Goal: Transaction & Acquisition: Purchase product/service

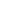
click at [0, 0] on html at bounding box center [0, 0] width 0 height 0
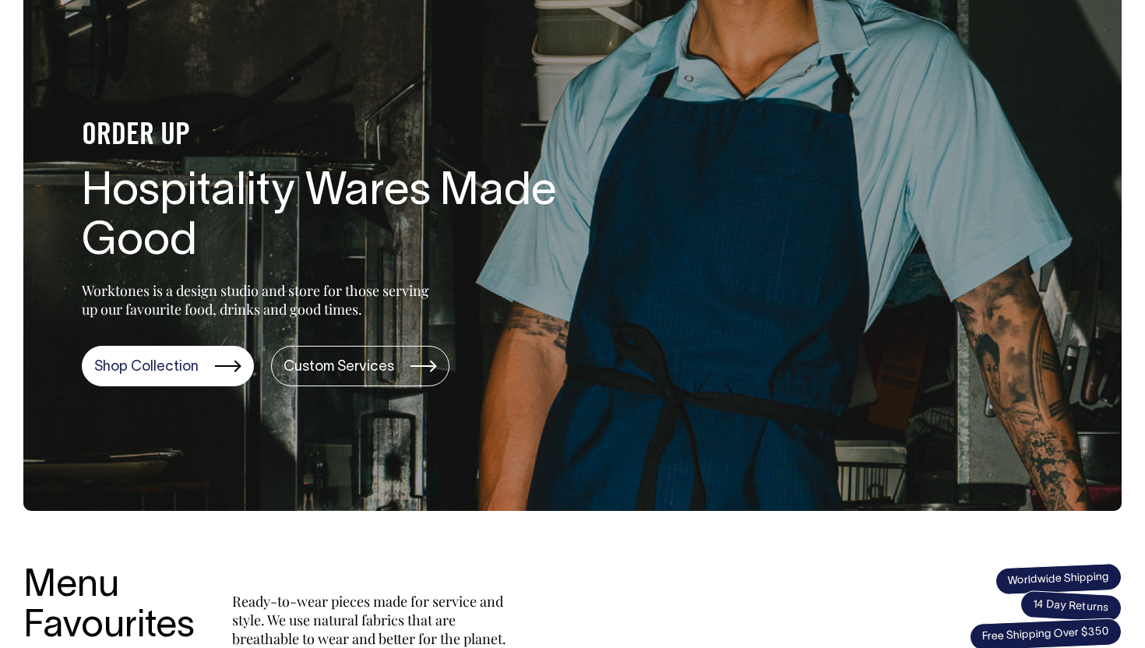
scroll to position [125, 0]
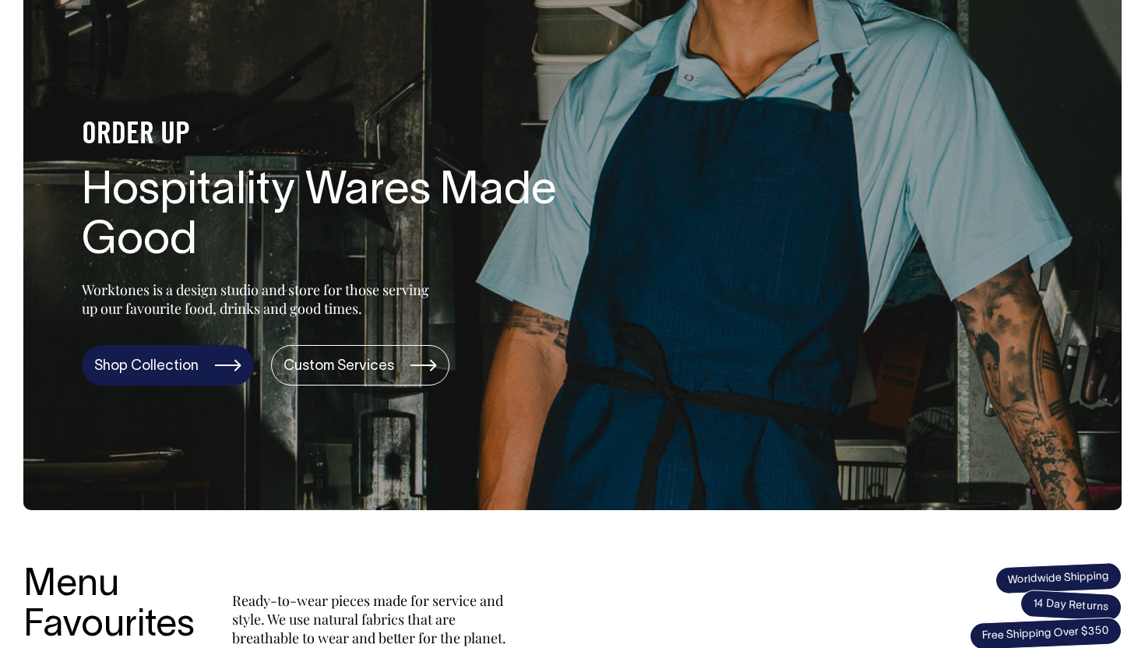
click at [140, 364] on link "Shop Collection" at bounding box center [168, 365] width 172 height 40
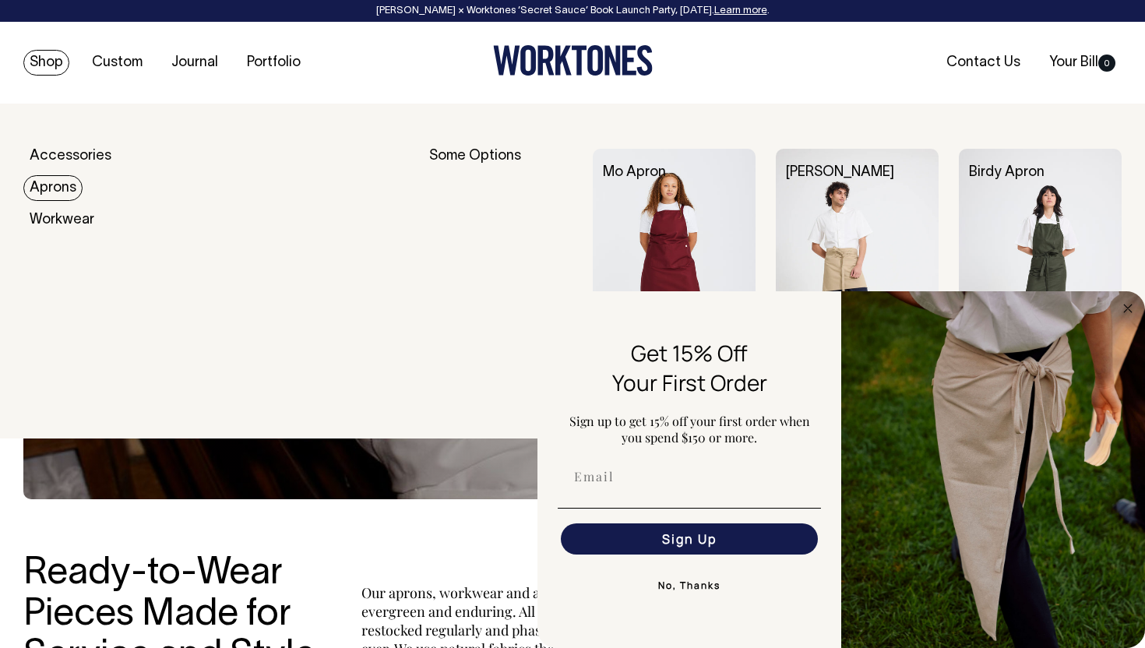
click at [55, 185] on link "Aprons" at bounding box center [52, 188] width 59 height 26
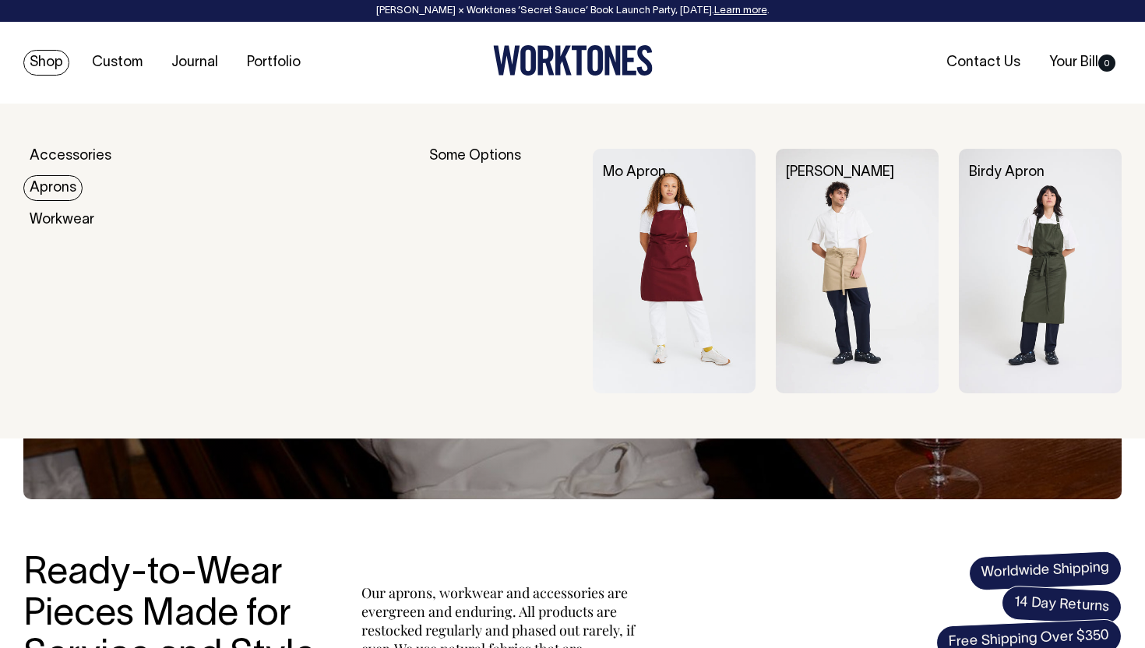
click at [1037, 259] on img at bounding box center [1040, 271] width 163 height 245
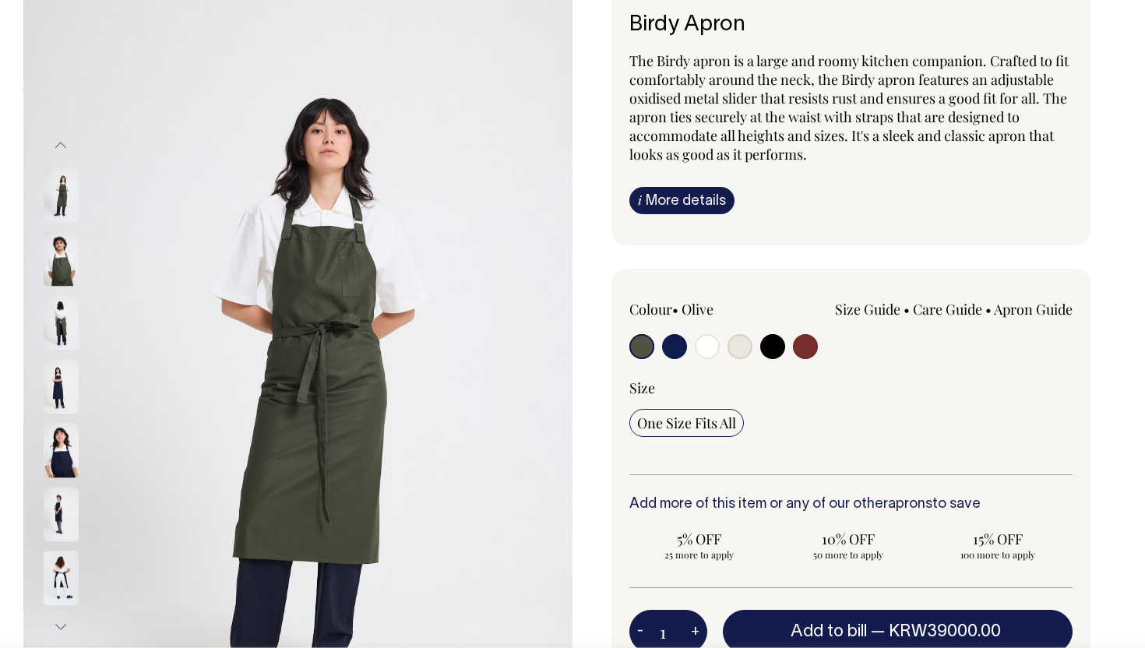
scroll to position [130, 0]
click at [676, 351] on input "radio" at bounding box center [674, 345] width 25 height 25
radio input "true"
select select "Dark Navy"
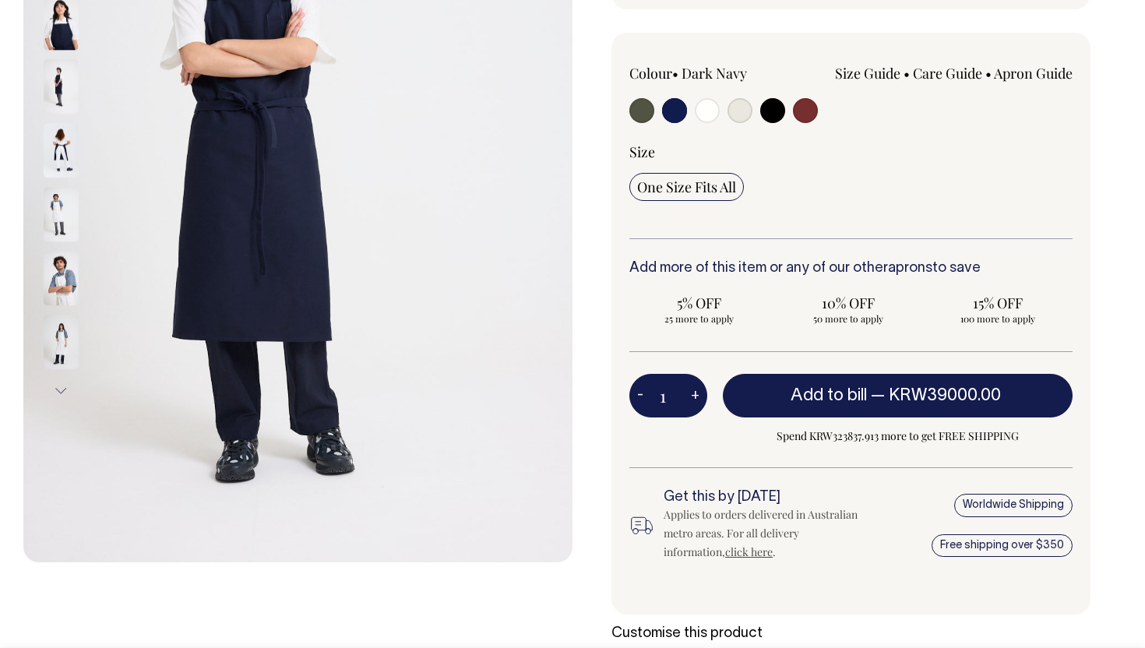
scroll to position [366, 0]
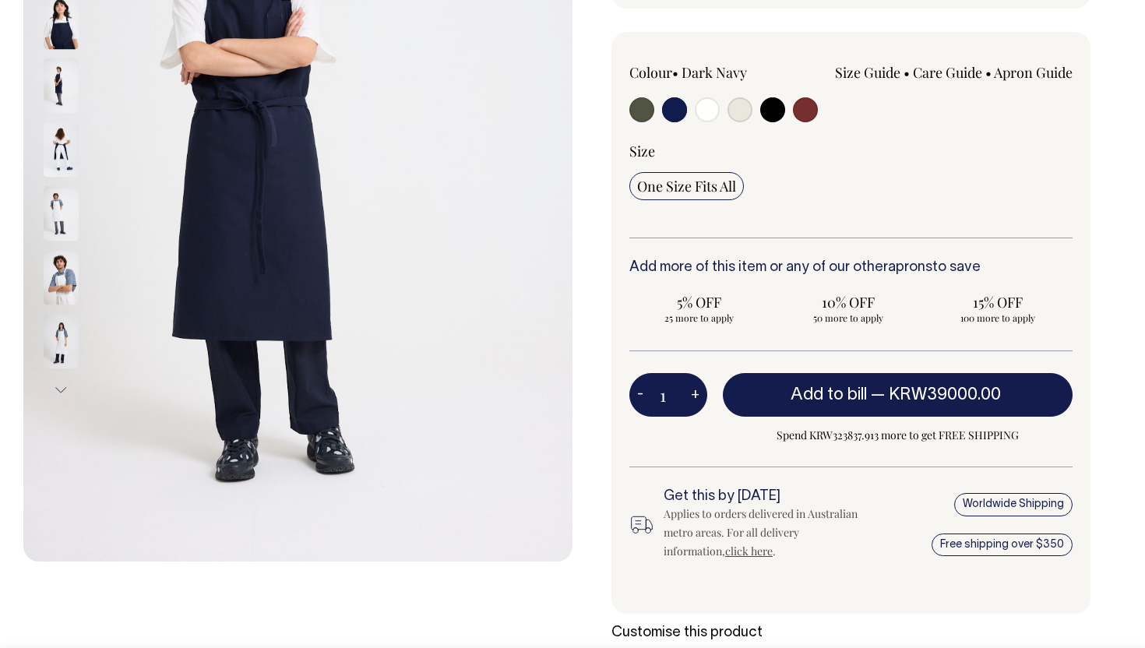
click at [1025, 505] on div "Worldwide Shipping Free shipping over $350" at bounding box center [994, 525] width 155 height 72
click at [696, 397] on button "+" at bounding box center [695, 394] width 24 height 31
type input "2"
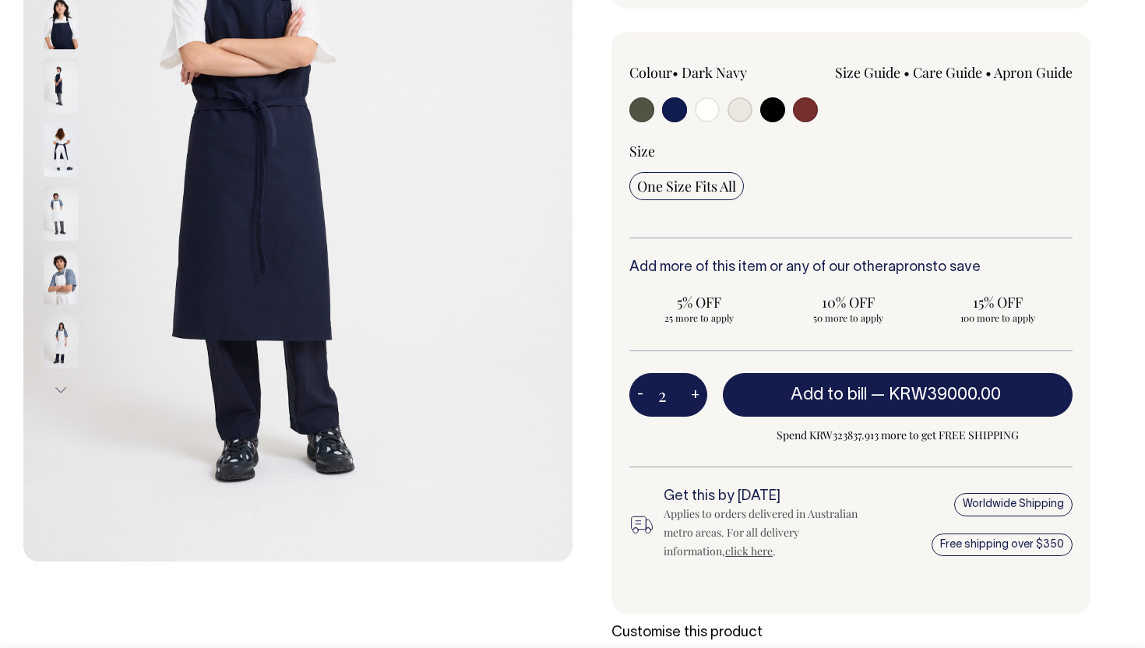
click at [696, 397] on button "+" at bounding box center [695, 394] width 24 height 31
type input "3"
click at [696, 397] on button "+" at bounding box center [695, 394] width 24 height 31
type input "4"
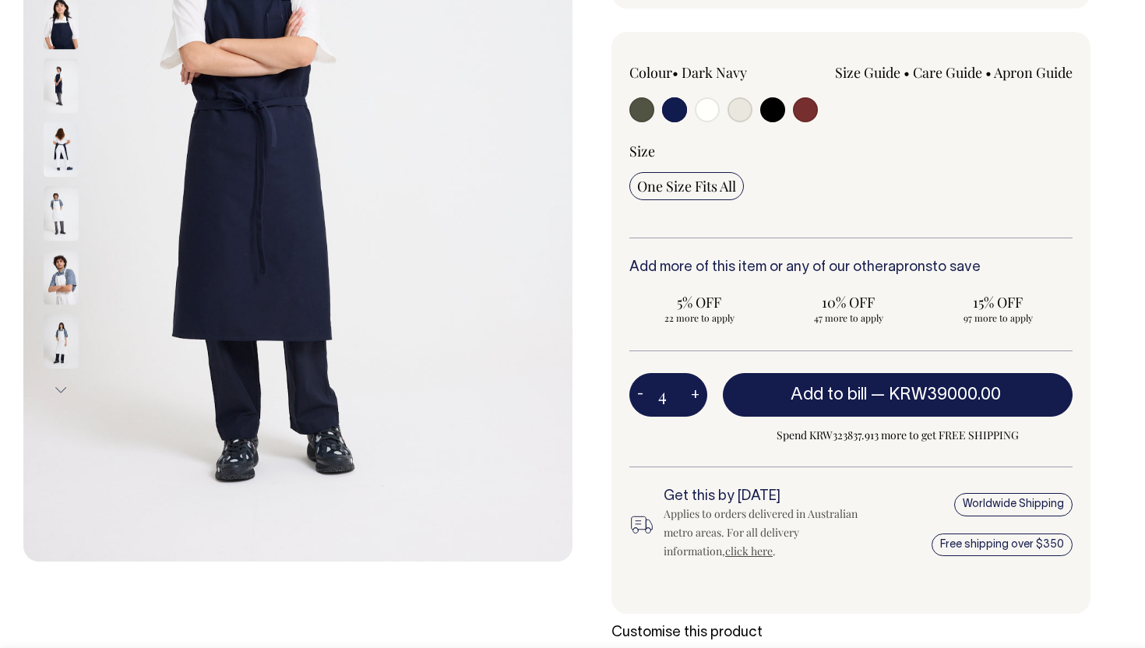
type input "4"
click at [696, 397] on button "+" at bounding box center [695, 394] width 24 height 31
type input "5"
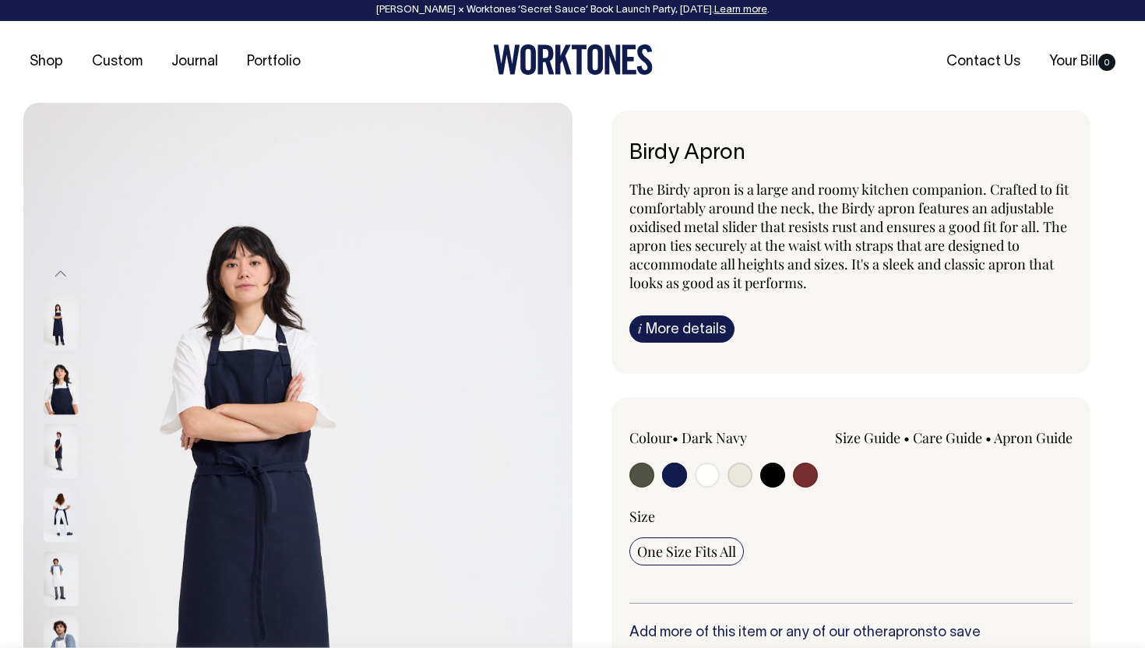
scroll to position [0, 0]
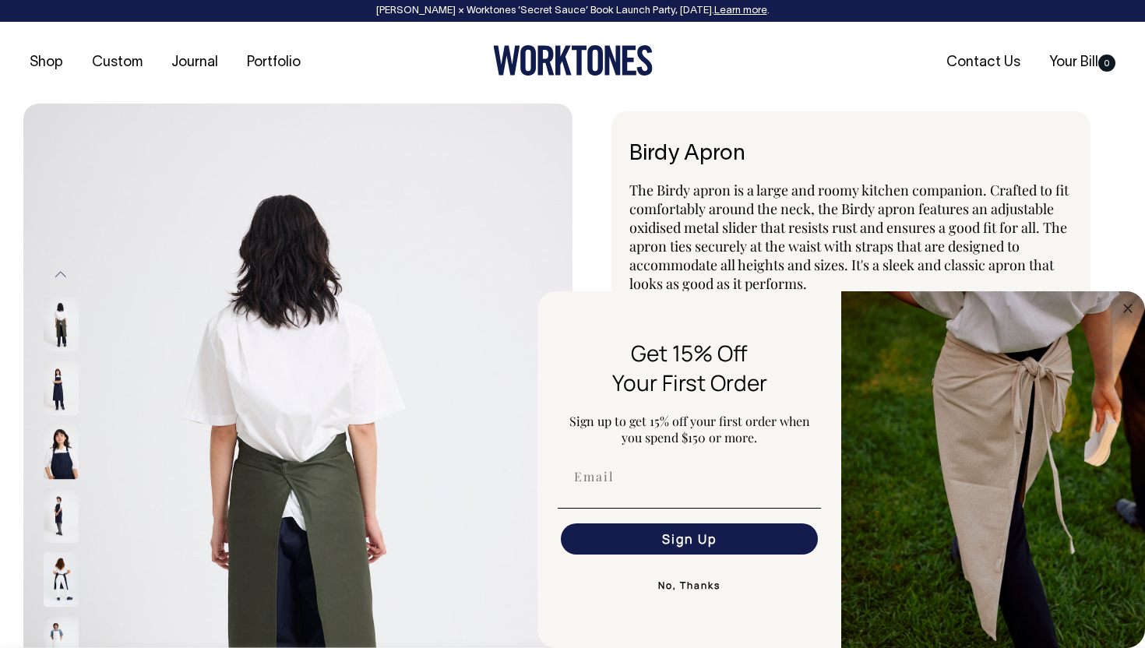
click at [704, 586] on button "No, Thanks" at bounding box center [689, 585] width 263 height 31
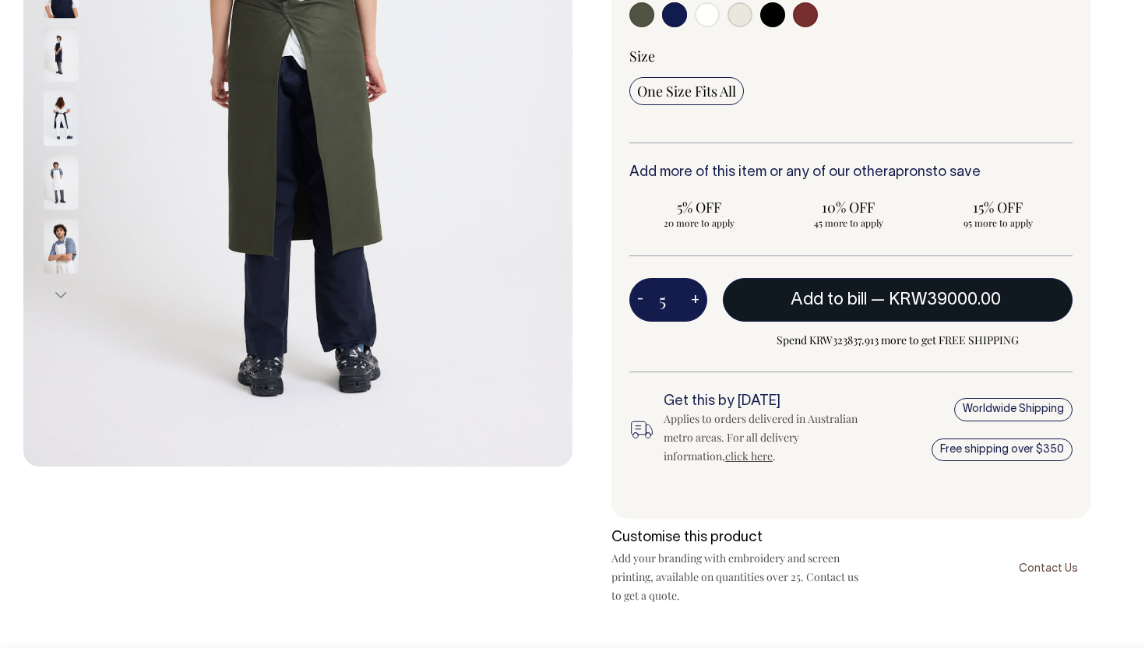
click at [865, 303] on button "Add to bill — KRW39000.00" at bounding box center [898, 300] width 350 height 44
type input "1"
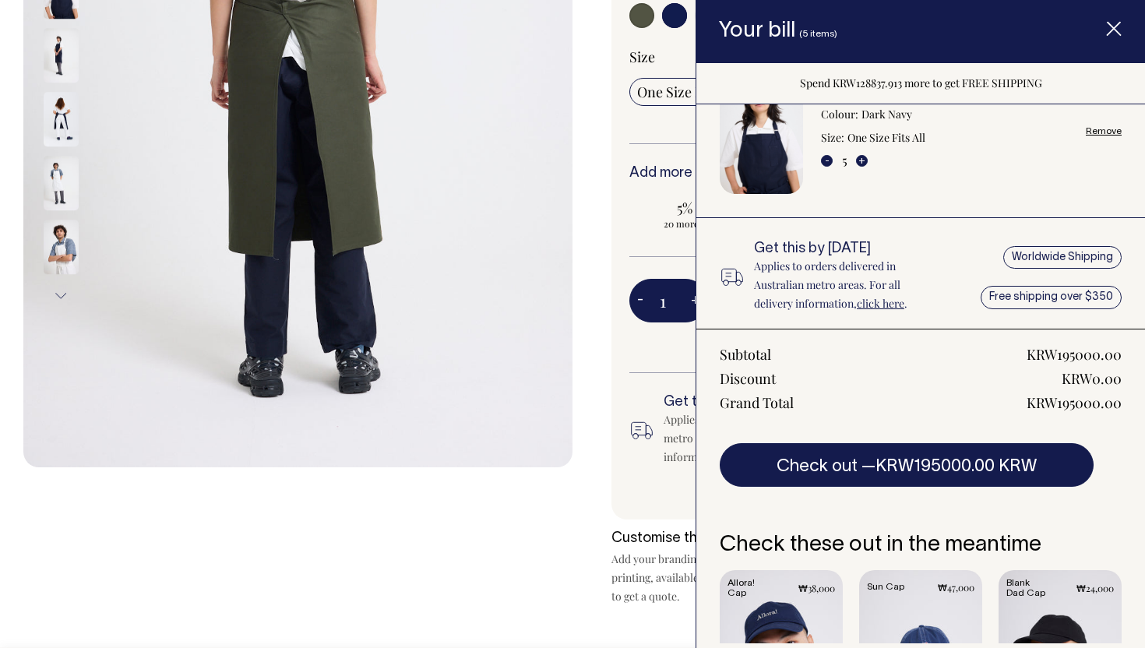
scroll to position [54, 0]
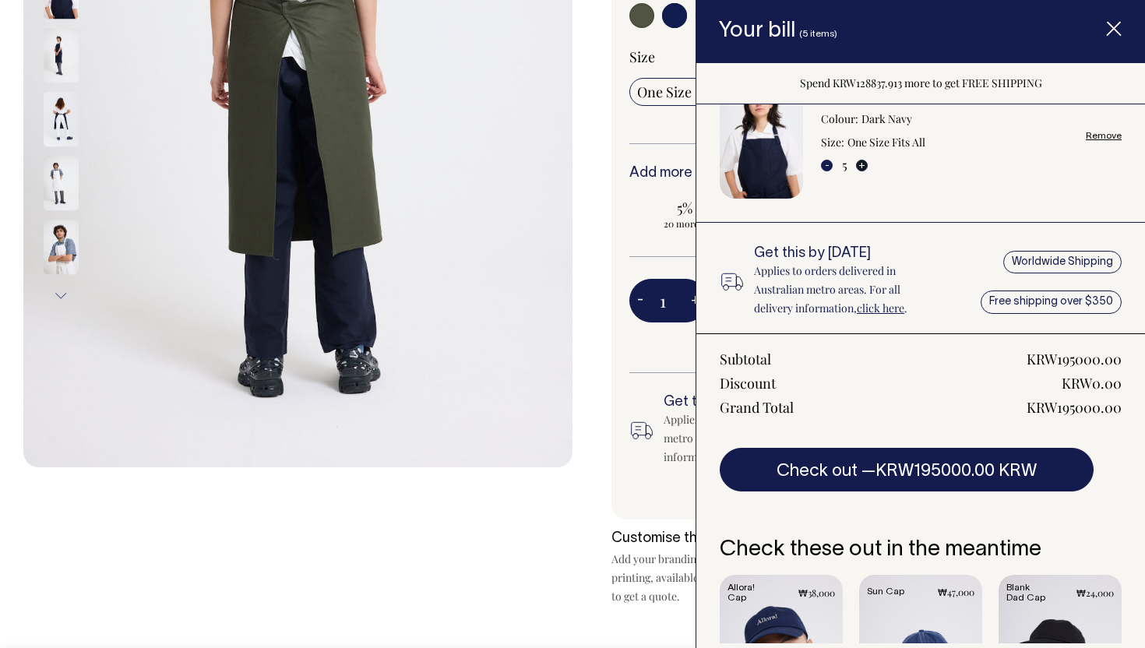
click at [859, 163] on button "+" at bounding box center [862, 166] width 12 height 12
type input "6"
click at [862, 165] on button "+" at bounding box center [862, 166] width 12 height 12
type input "7"
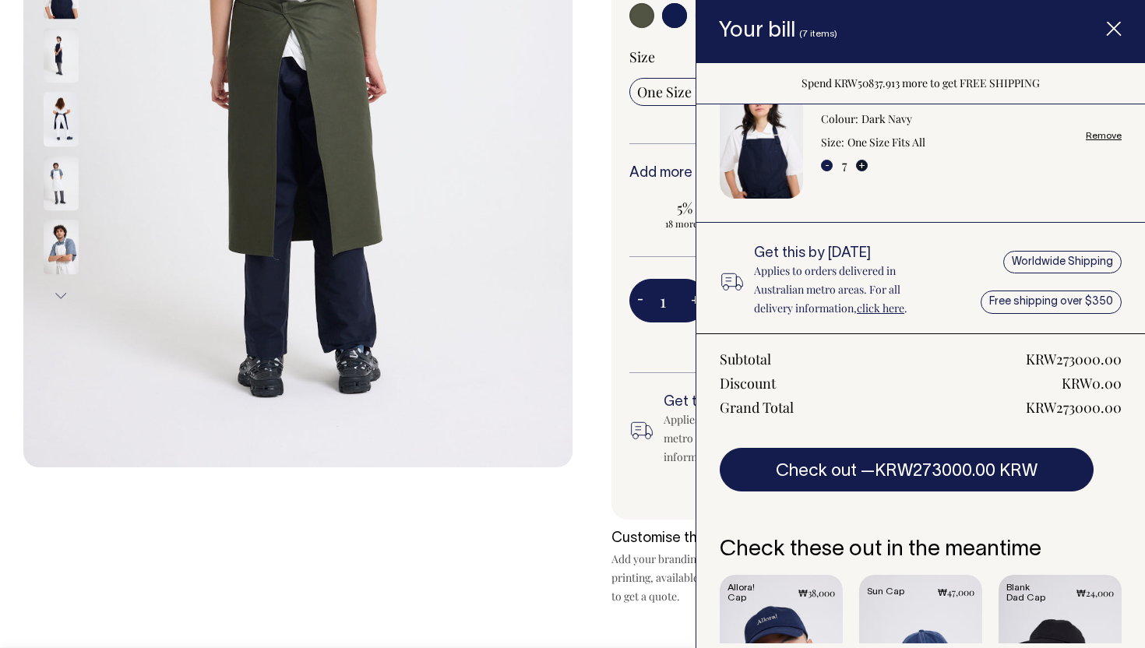
click at [861, 167] on button "+" at bounding box center [862, 166] width 12 height 12
type input "8"
click at [861, 162] on button "+" at bounding box center [862, 166] width 12 height 12
type input "9"
click at [824, 166] on button "-" at bounding box center [827, 166] width 12 height 12
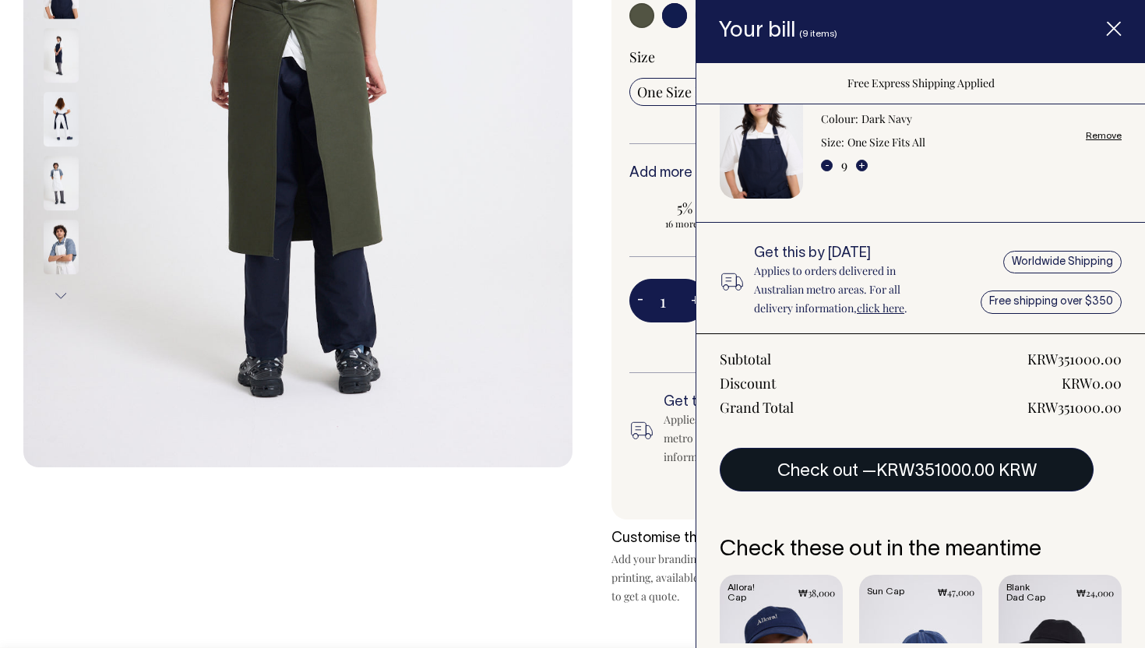
type input "8"
click at [938, 476] on span "KRW312000.00 KRW" at bounding box center [956, 471] width 160 height 16
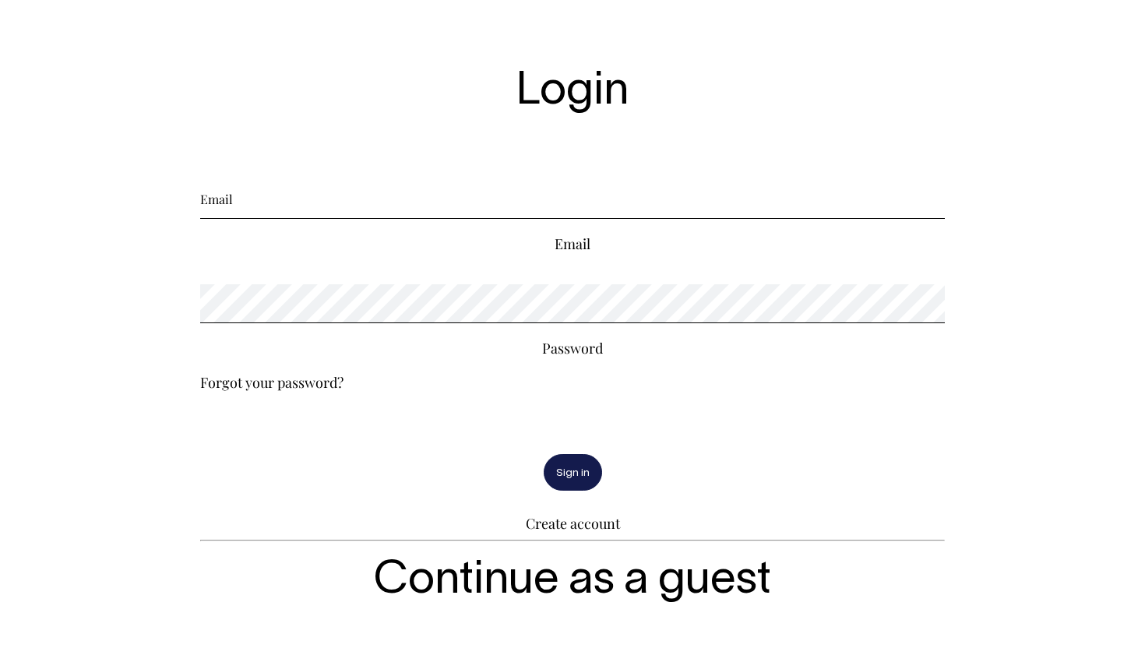
scroll to position [129, 0]
click at [580, 463] on button "Sign in" at bounding box center [573, 472] width 58 height 37
click at [558, 522] on link "Create account" at bounding box center [573, 523] width 94 height 19
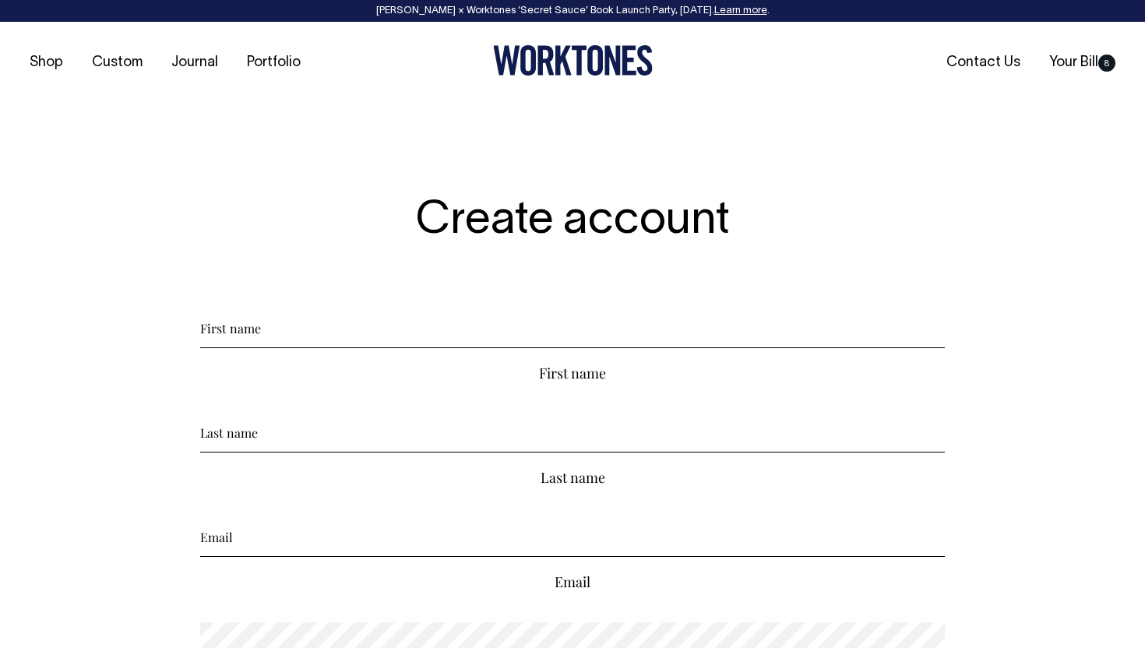
click at [522, 329] on input "First name" at bounding box center [572, 328] width 745 height 39
type input "Jaewoo"
click at [449, 383] on form "[PERSON_NAME] First name Last name Email Password Create" at bounding box center [572, 563] width 745 height 509
click at [421, 434] on input "Last name" at bounding box center [572, 433] width 745 height 39
type input "[PERSON_NAME]"
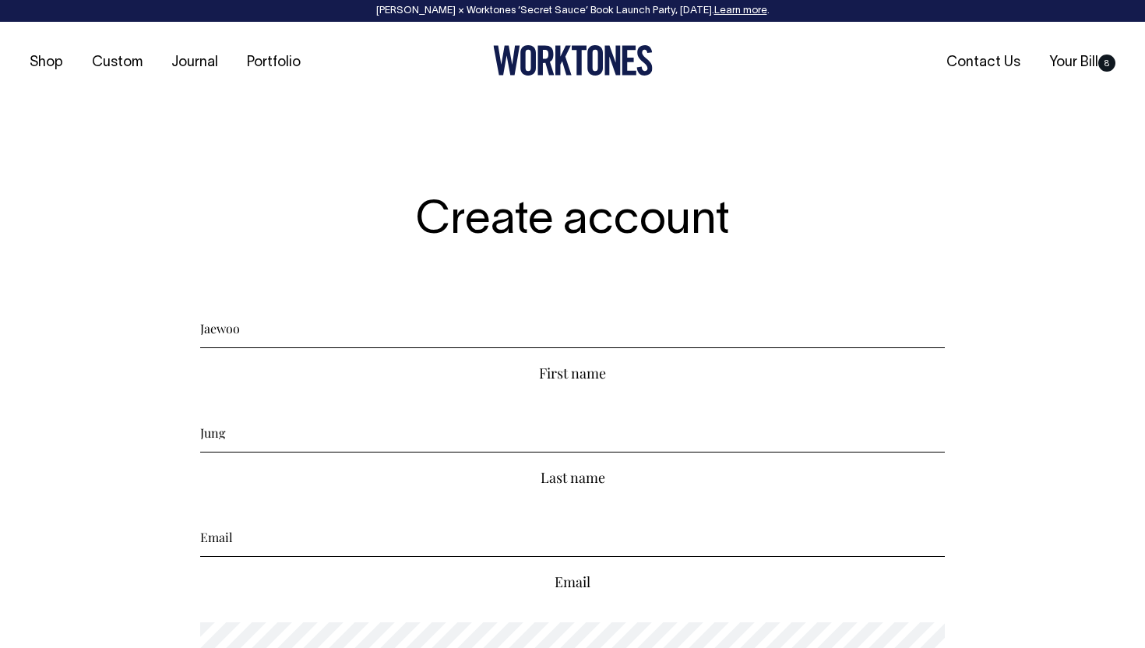
click at [400, 530] on input "Email" at bounding box center [572, 537] width 745 height 39
type input "j"
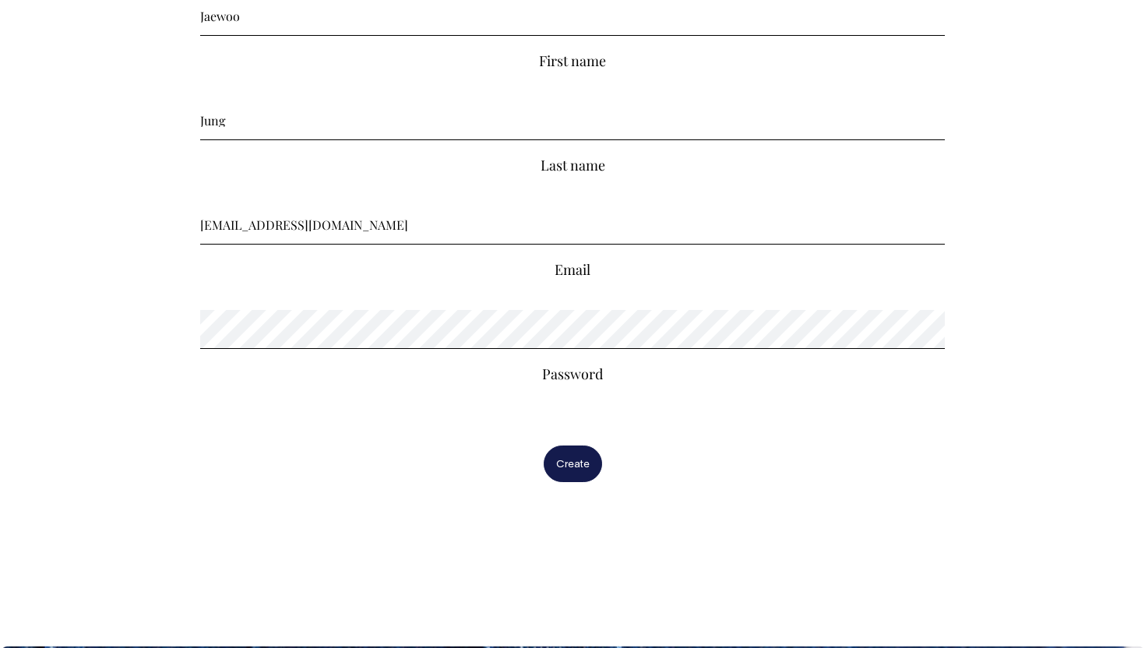
scroll to position [313, 0]
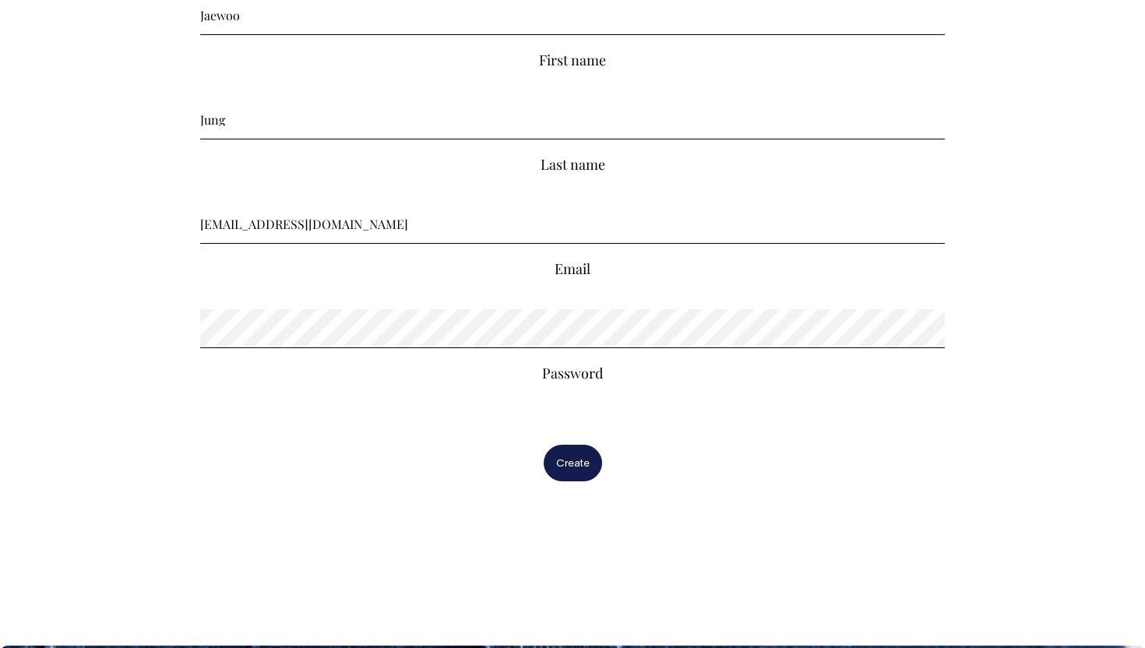
type input "[EMAIL_ADDRESS][DOMAIN_NAME]"
click at [569, 451] on button "Create" at bounding box center [573, 463] width 58 height 37
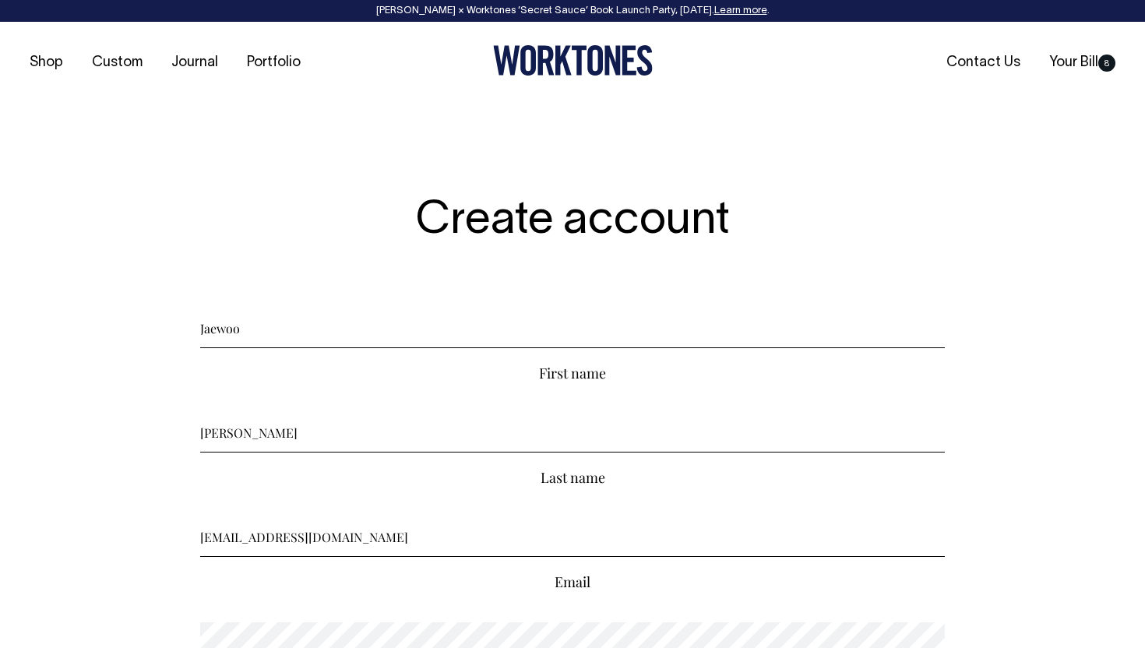
click at [590, 55] on icon at bounding box center [595, 60] width 16 height 30
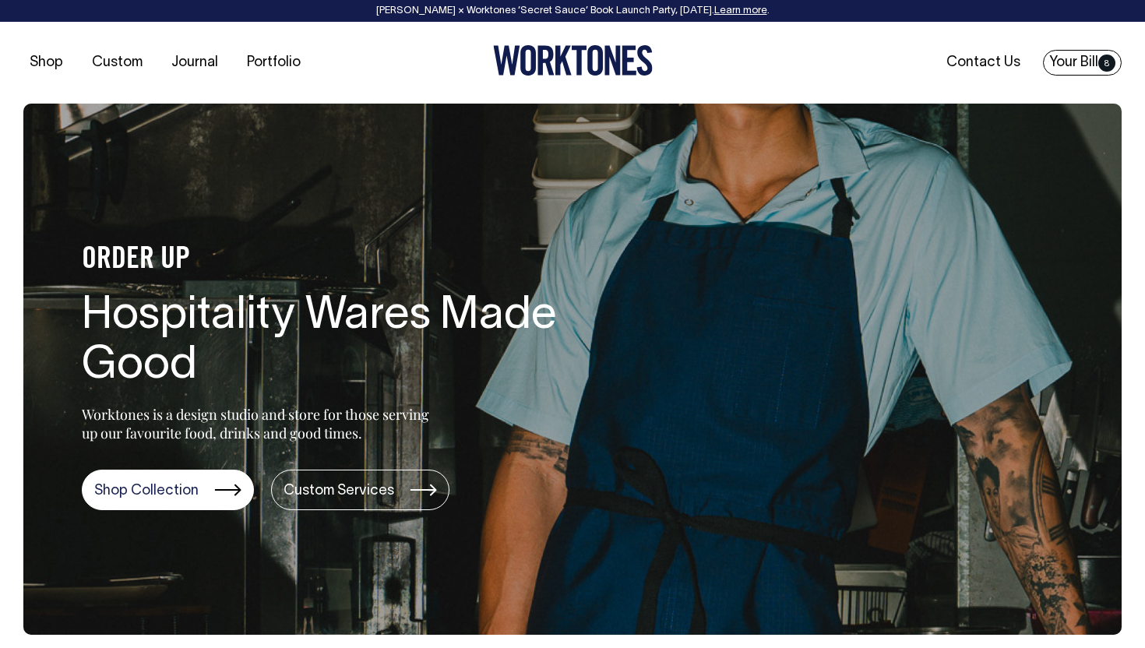
click at [1089, 64] on link "Your Bill 8" at bounding box center [1082, 63] width 79 height 26
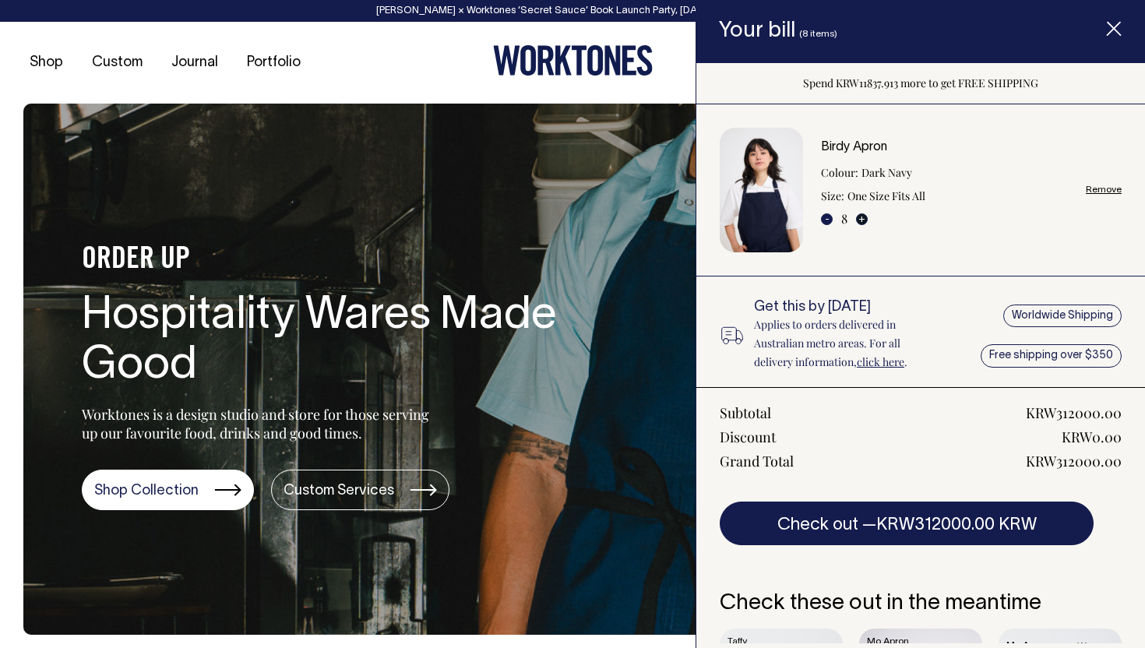
click at [861, 217] on button "+" at bounding box center [862, 219] width 12 height 12
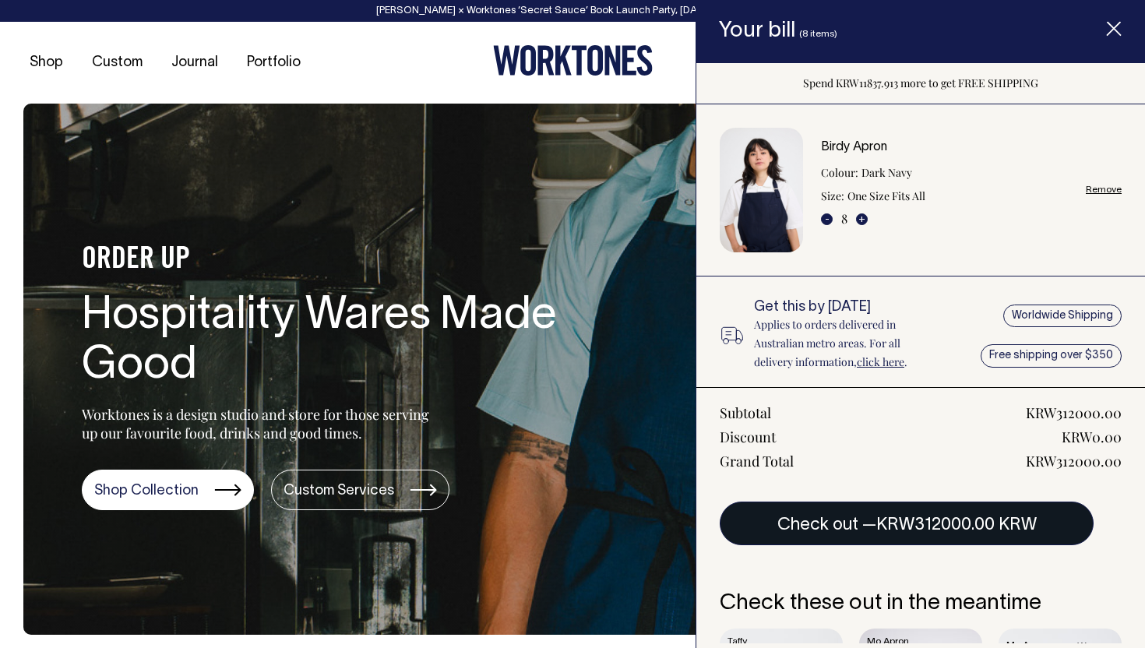
type input "9"
click at [839, 527] on button "Check out — KRW351000.00 KRW" at bounding box center [907, 524] width 374 height 44
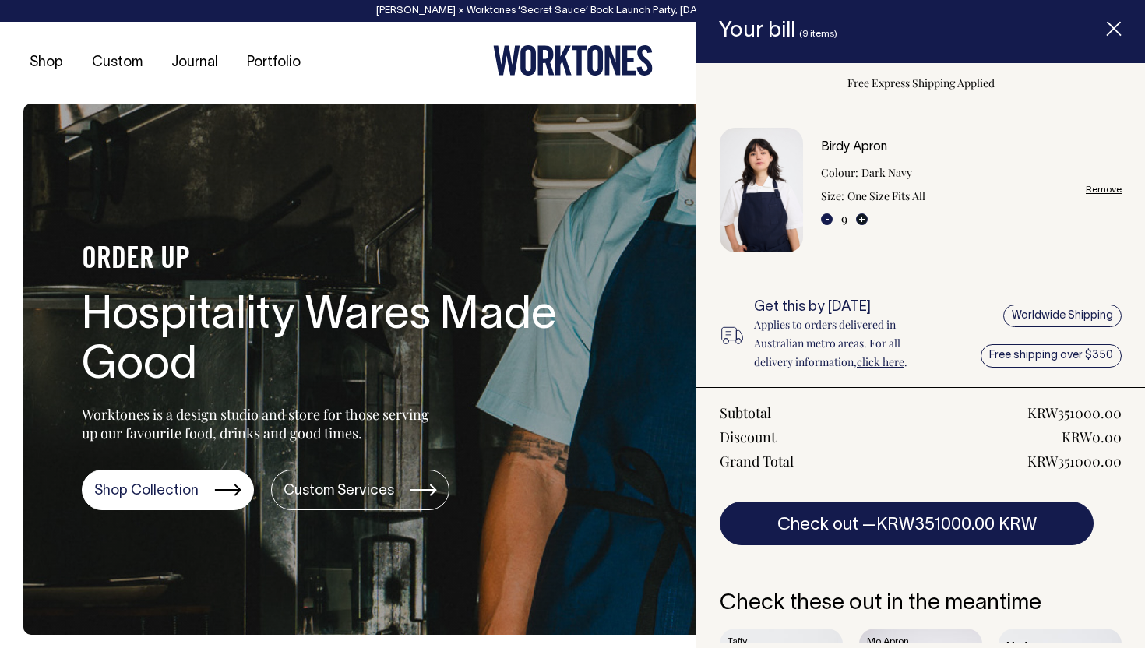
click at [859, 219] on button "+" at bounding box center [862, 219] width 12 height 12
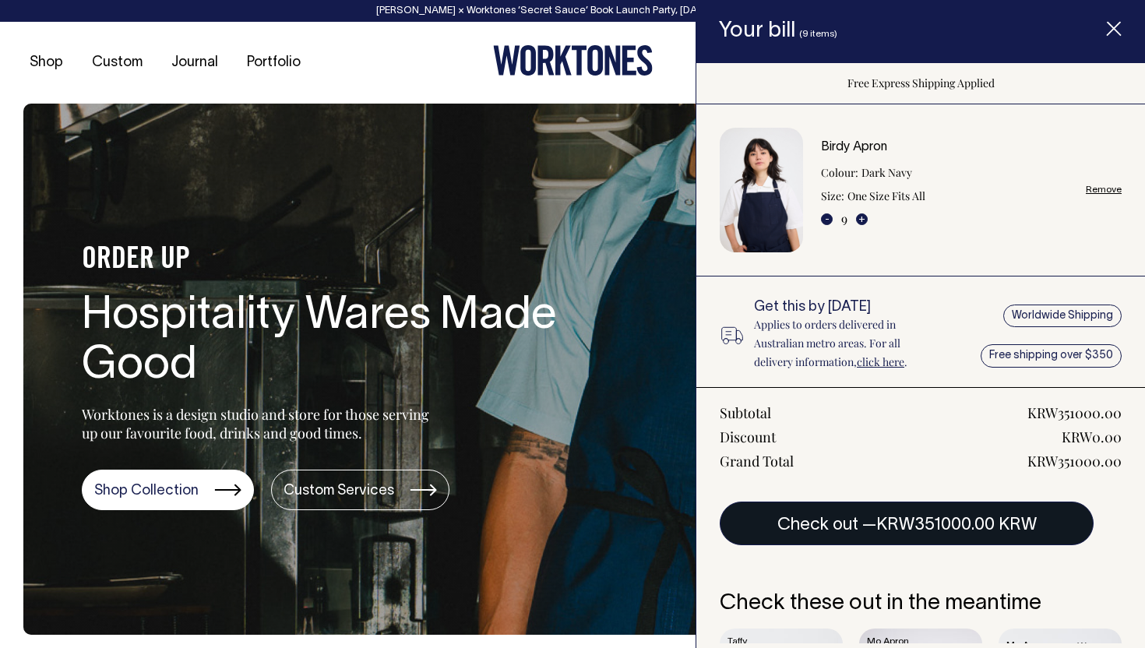
type input "10"
click at [907, 530] on span "KRW390000.00 KRW" at bounding box center [956, 525] width 164 height 16
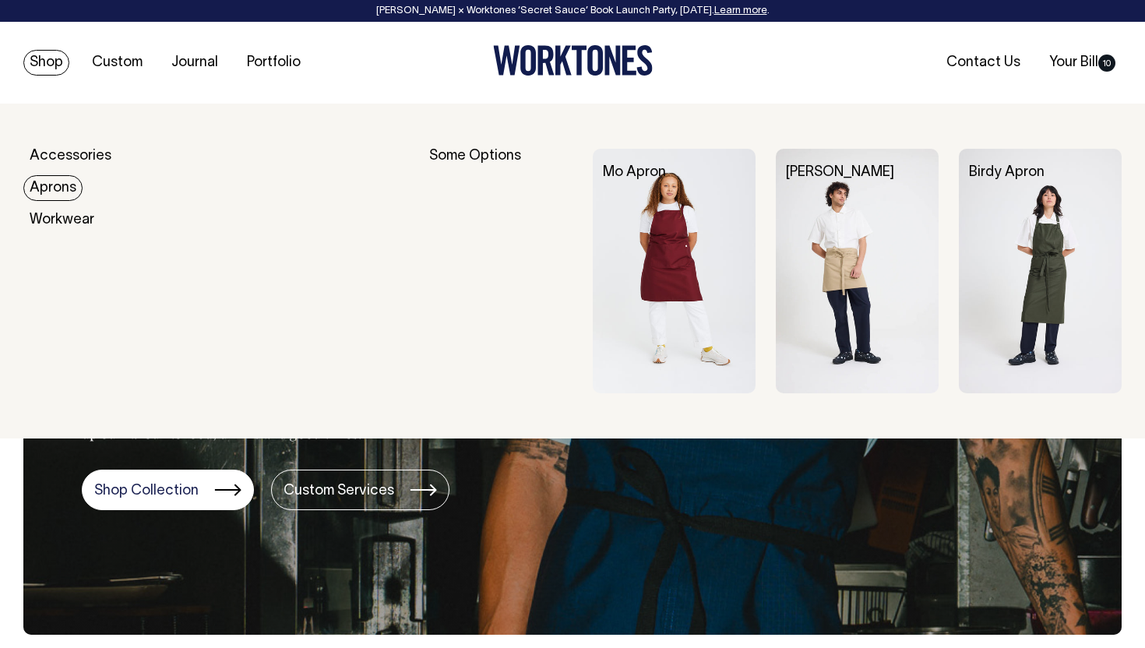
click at [51, 185] on link "Aprons" at bounding box center [52, 188] width 59 height 26
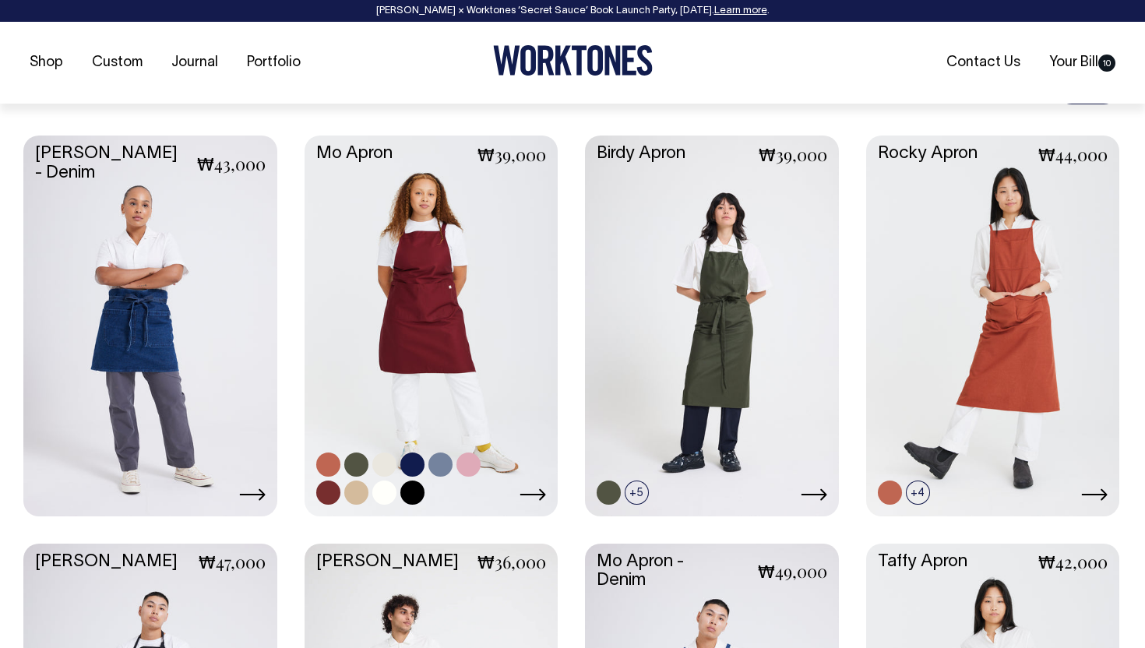
scroll to position [640, 0]
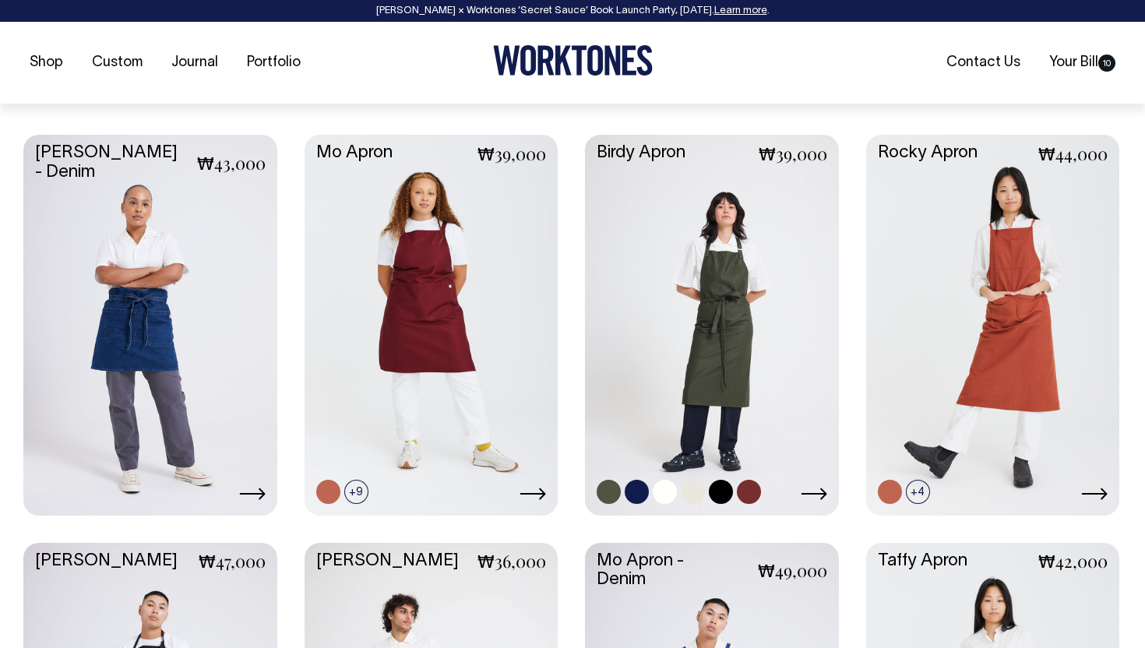
click at [641, 491] on link at bounding box center [637, 492] width 24 height 24
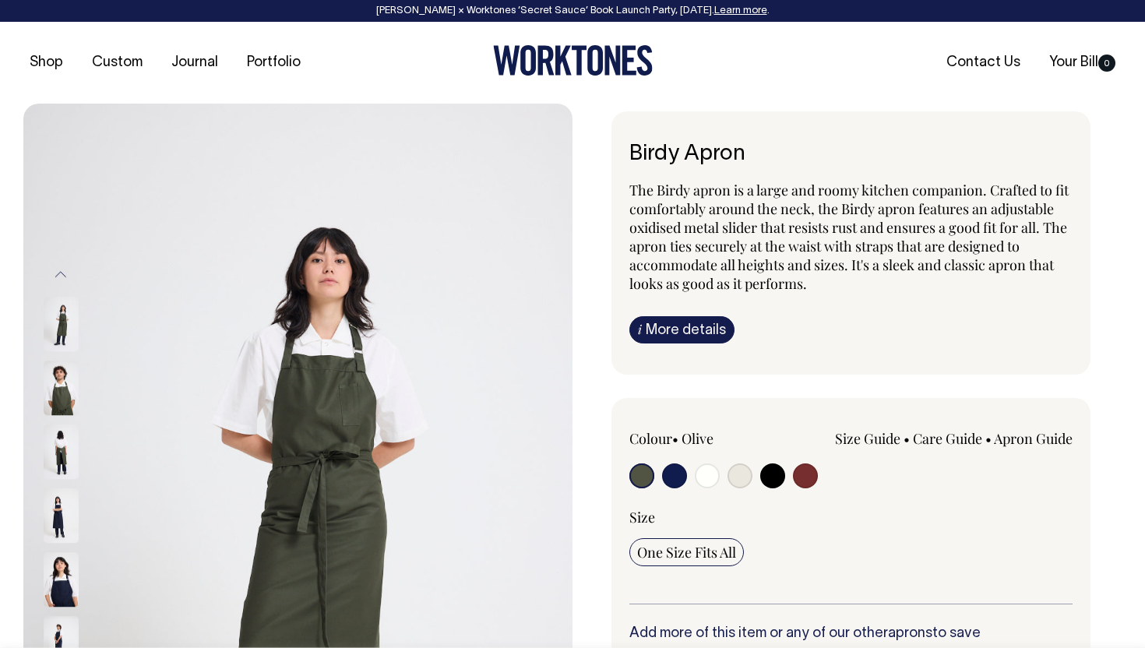
radio input "true"
select select "Dark Navy"
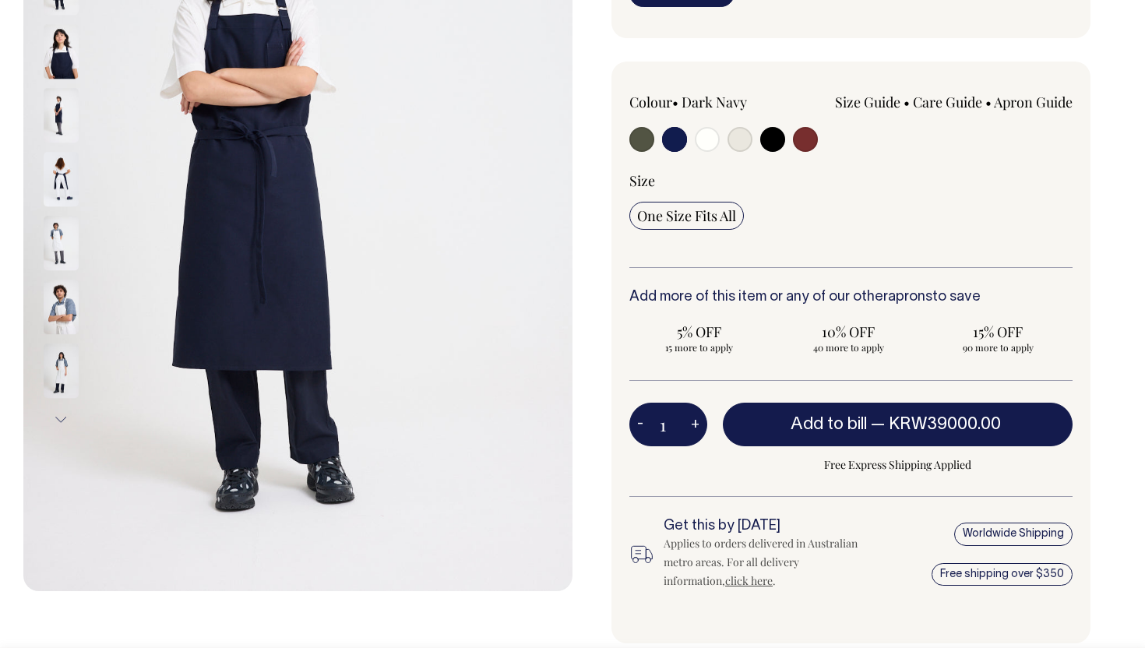
scroll to position [337, 0]
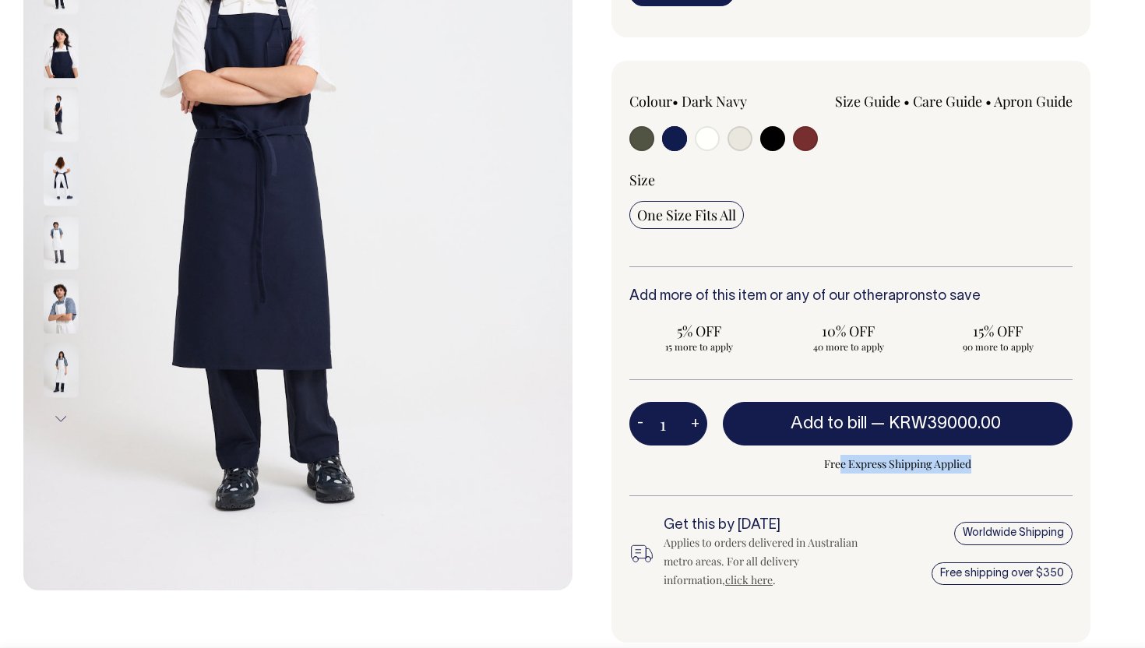
drag, startPoint x: 837, startPoint y: 465, endPoint x: 983, endPoint y: 464, distance: 145.6
click at [983, 465] on span "Free Express Shipping Applied" at bounding box center [898, 464] width 350 height 19
click at [1028, 469] on span "Free Express Shipping Applied" at bounding box center [898, 464] width 350 height 19
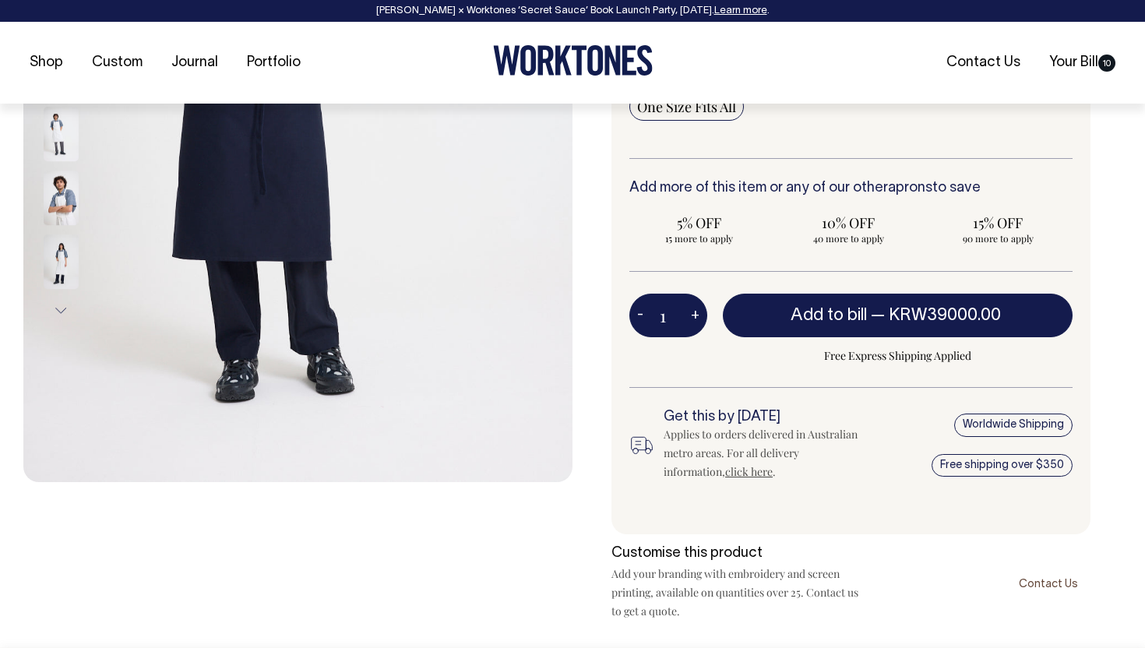
scroll to position [446, 0]
click at [694, 309] on button "+" at bounding box center [695, 314] width 24 height 31
type input "2"
click at [694, 309] on button "+" at bounding box center [695, 314] width 24 height 31
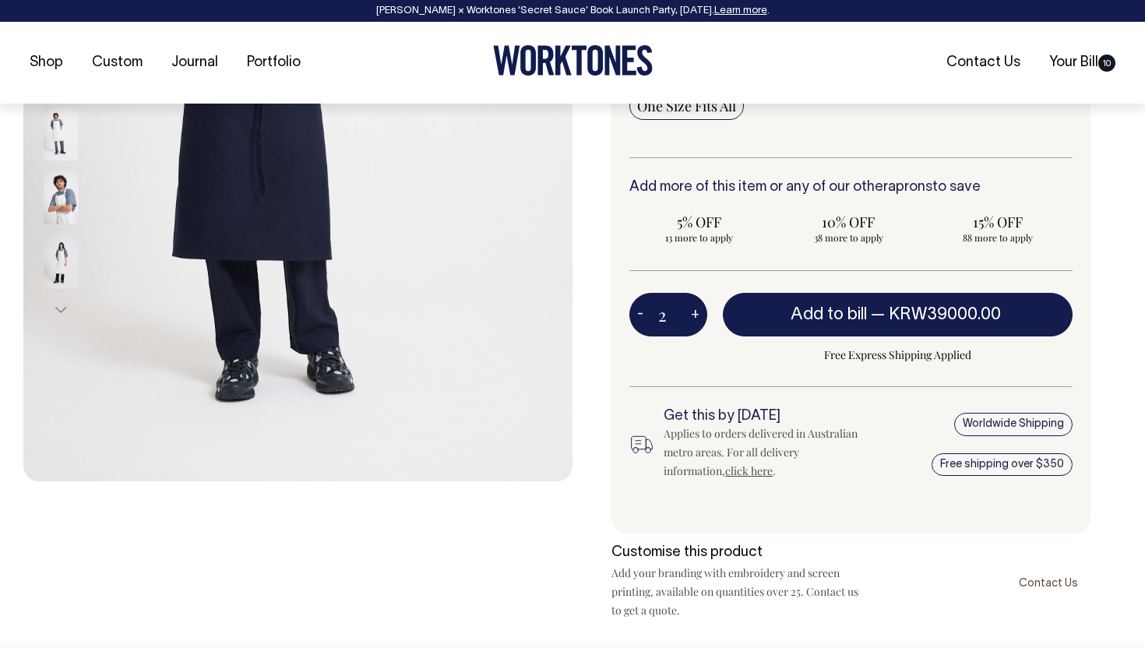
type input "3"
click at [694, 309] on button "+" at bounding box center [695, 314] width 24 height 31
type input "4"
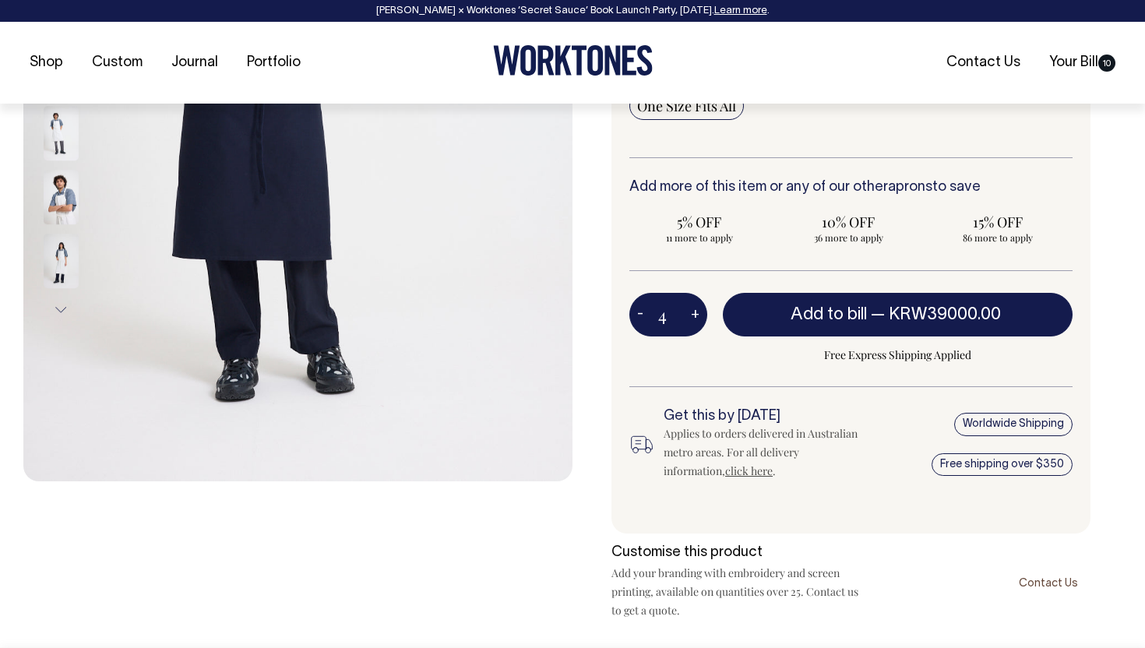
click at [694, 309] on button "+" at bounding box center [695, 314] width 24 height 31
type input "5"
click at [694, 309] on button "+" at bounding box center [695, 314] width 24 height 31
type input "6"
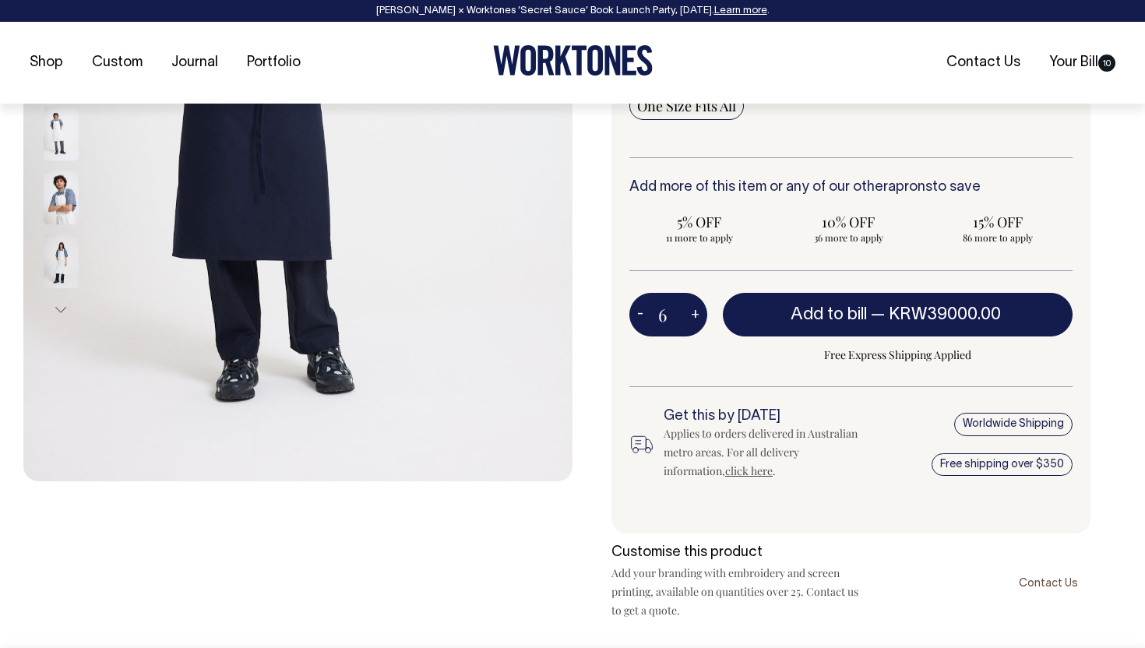
type input "6"
click at [694, 309] on button "+" at bounding box center [695, 314] width 24 height 31
type input "7"
click at [694, 309] on button "+" at bounding box center [695, 314] width 24 height 31
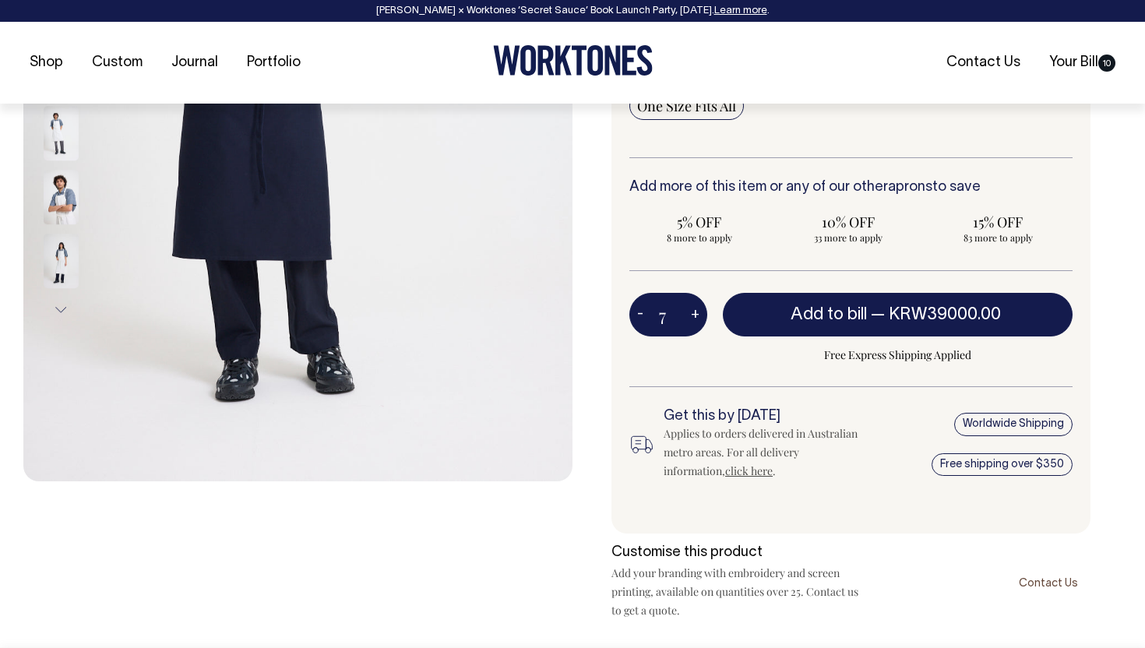
type input "8"
click at [694, 309] on button "+" at bounding box center [695, 314] width 24 height 31
type input "9"
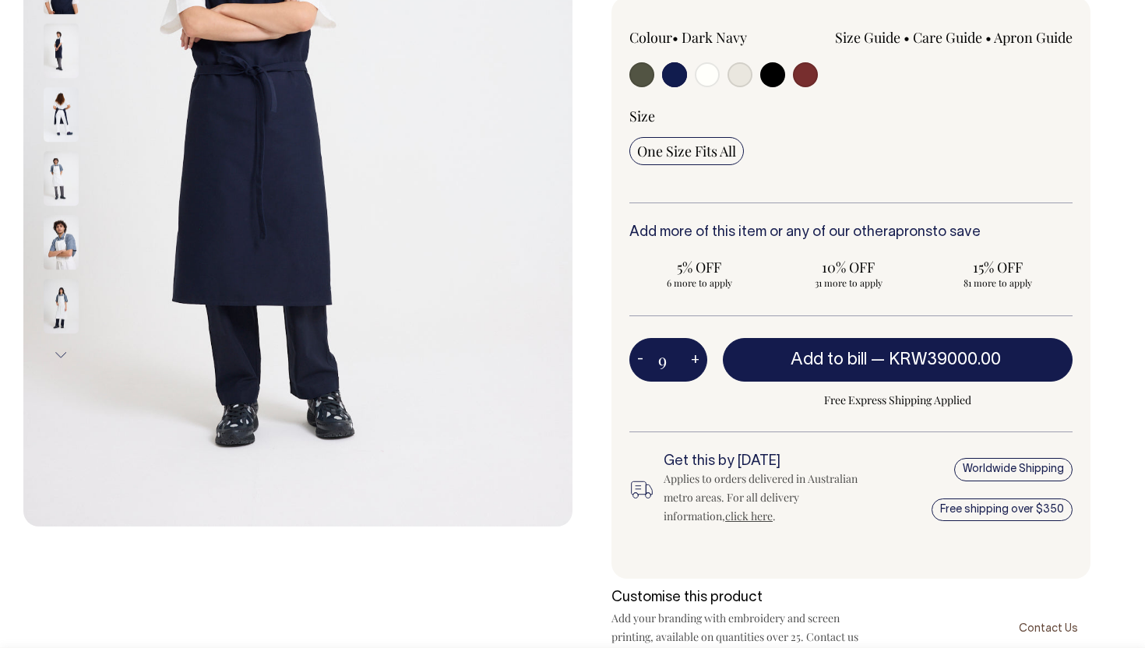
scroll to position [401, 0]
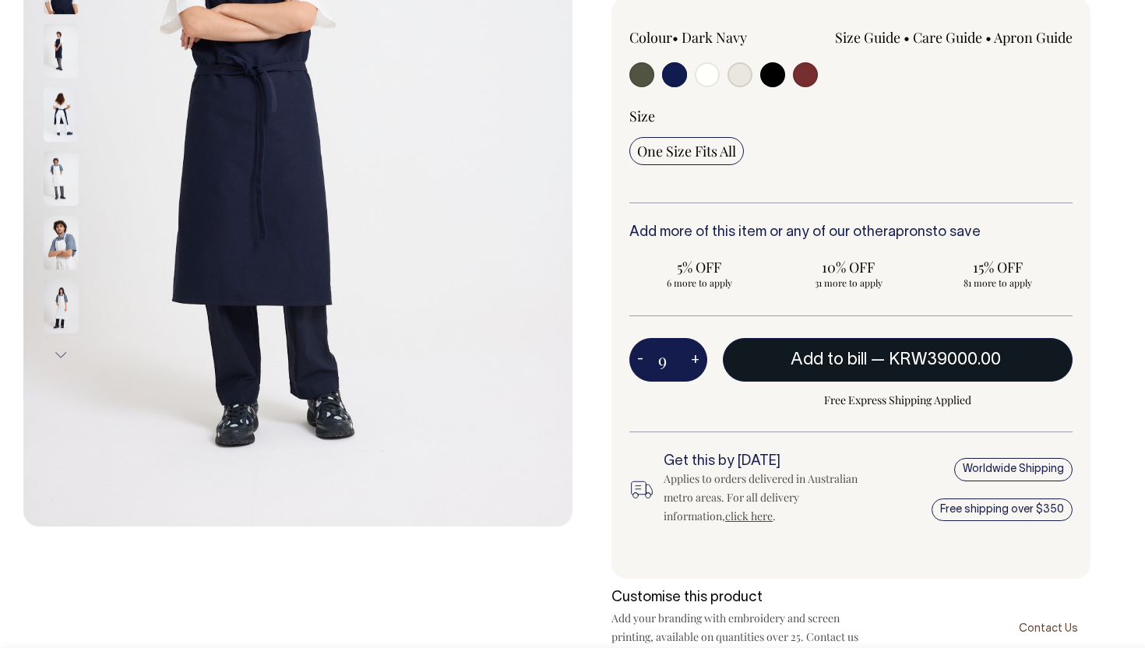
click at [900, 363] on span "KRW39000.00" at bounding box center [945, 360] width 112 height 16
type input "1"
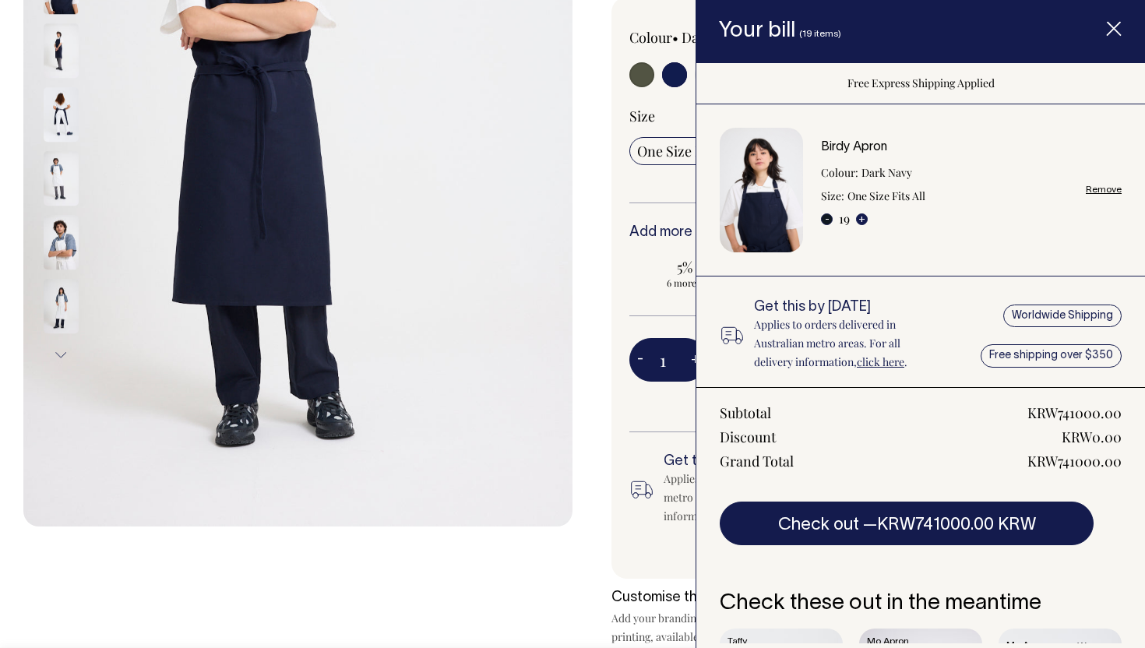
click at [829, 219] on button "-" at bounding box center [827, 219] width 12 height 12
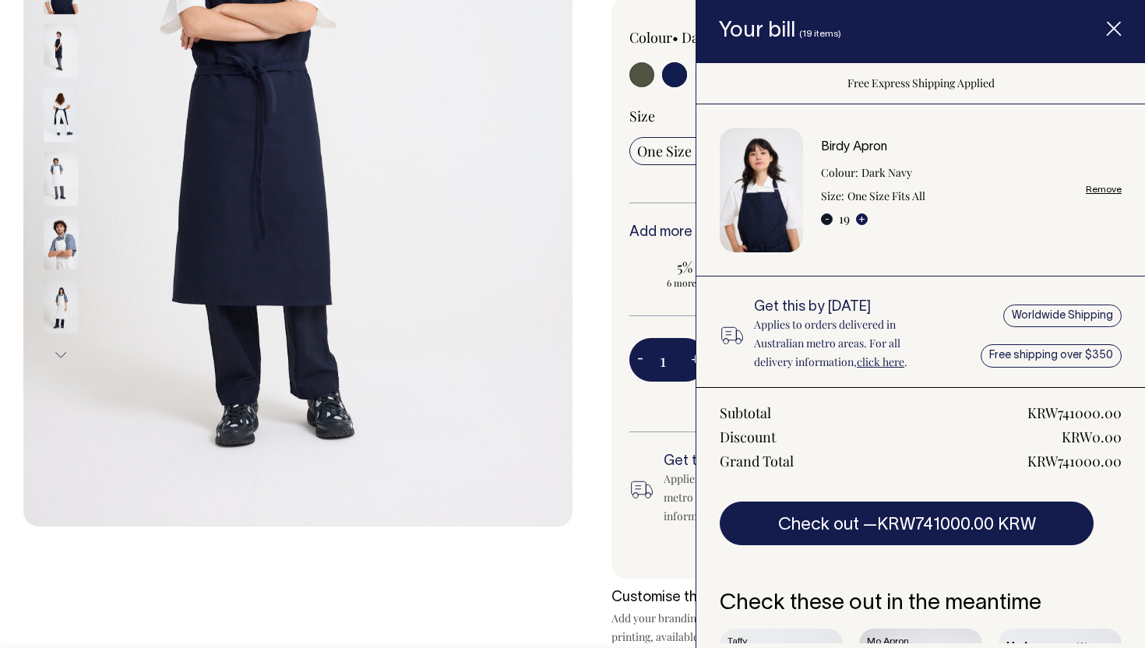
type input "18"
click at [843, 218] on div "- 18 +" at bounding box center [844, 218] width 47 height 19
click at [829, 220] on button "-" at bounding box center [827, 219] width 12 height 12
type input "17"
click at [829, 220] on button "-" at bounding box center [827, 219] width 12 height 12
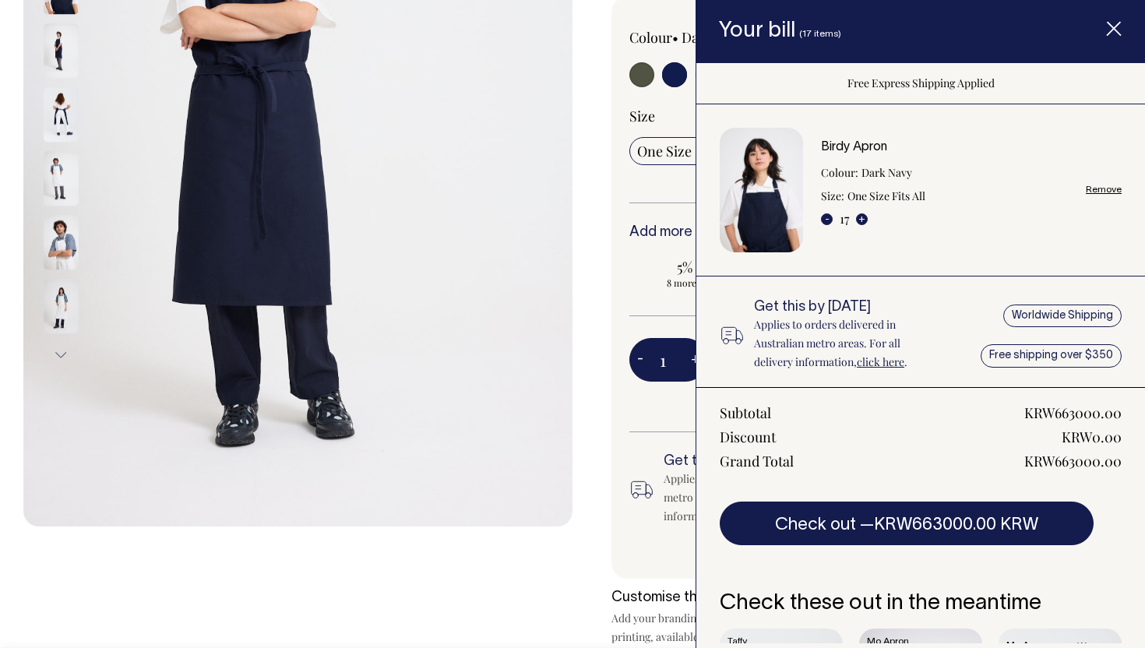
click at [829, 220] on button "-" at bounding box center [827, 219] width 12 height 12
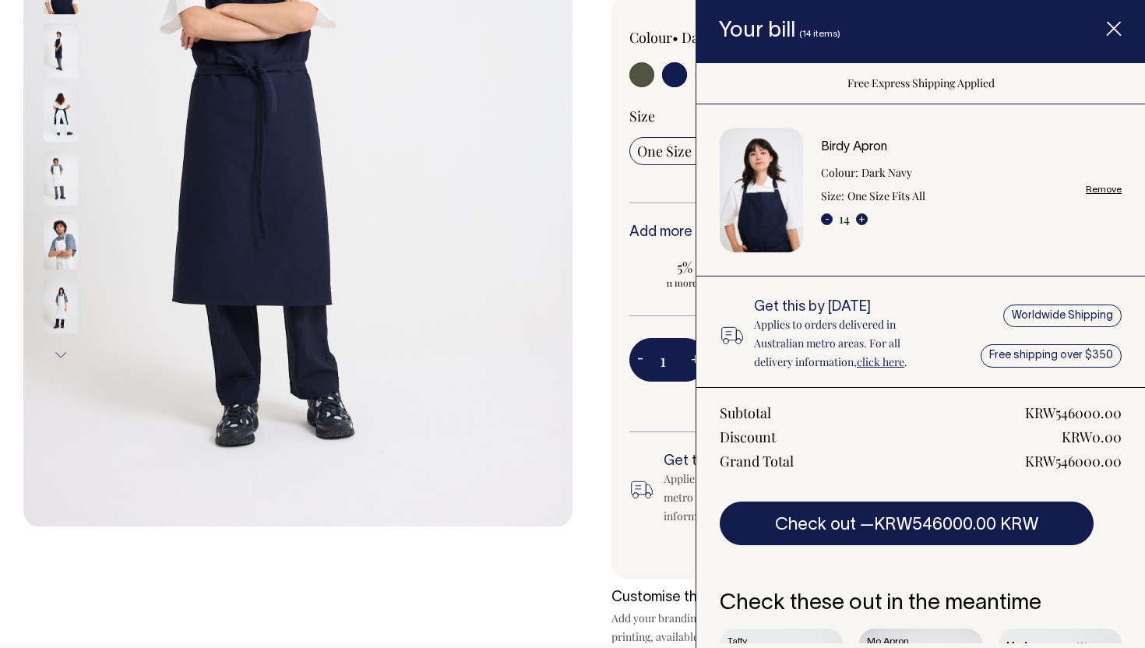
click at [829, 220] on button "-" at bounding box center [827, 219] width 12 height 12
type input "11"
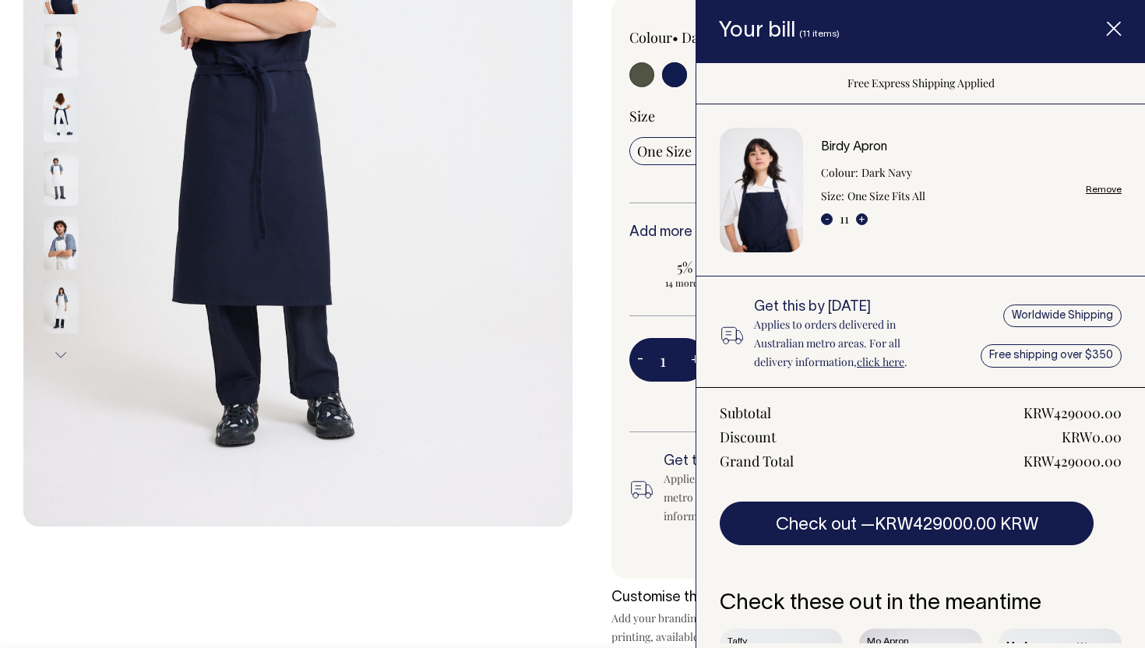
click at [829, 220] on button "-" at bounding box center [827, 219] width 12 height 12
type input "10"
click at [829, 220] on button "-" at bounding box center [827, 219] width 12 height 12
type input "9"
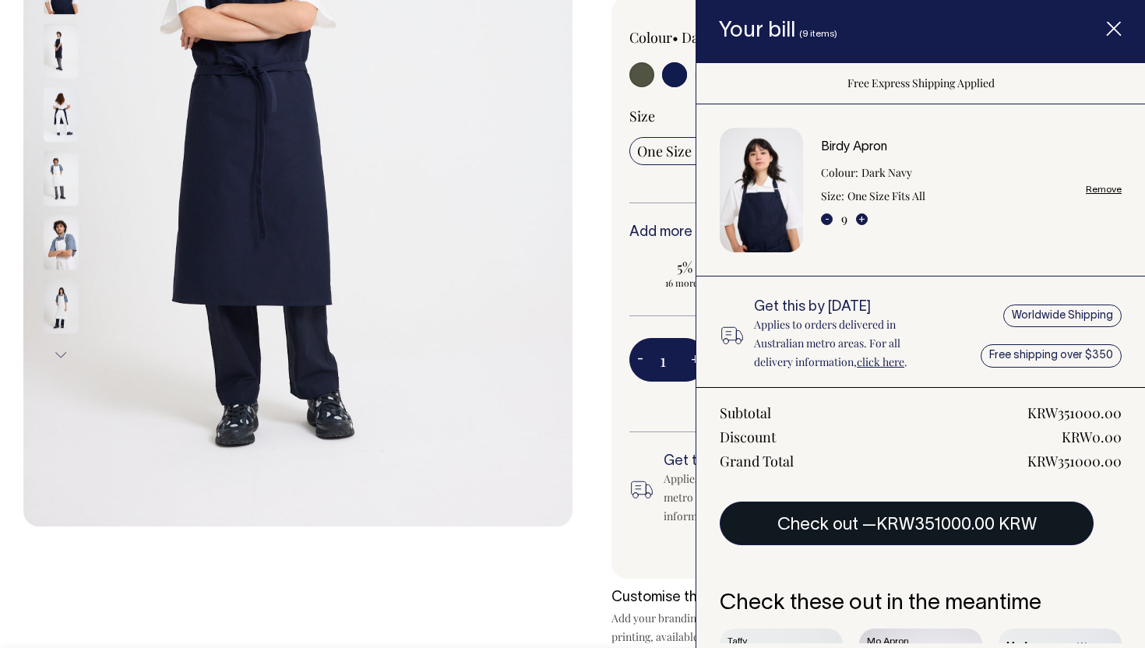
click at [908, 517] on span "KRW351000.00 KRW" at bounding box center [956, 525] width 160 height 16
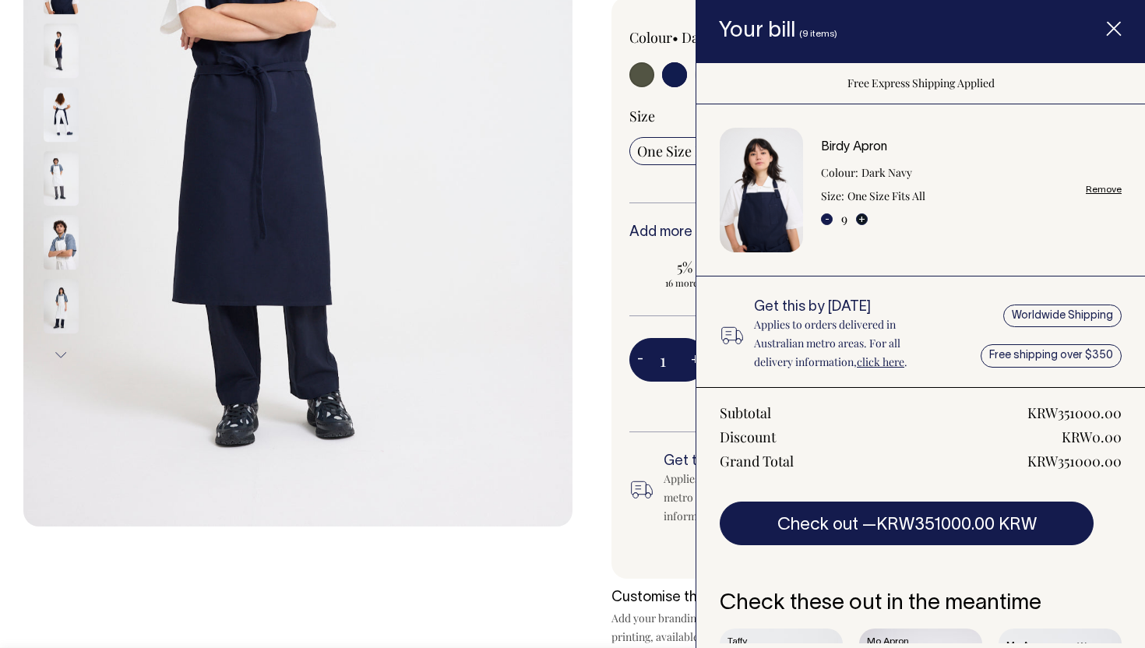
click at [857, 220] on button "+" at bounding box center [862, 219] width 12 height 12
type input "10"
click at [861, 220] on button "+" at bounding box center [862, 219] width 12 height 12
type input "12"
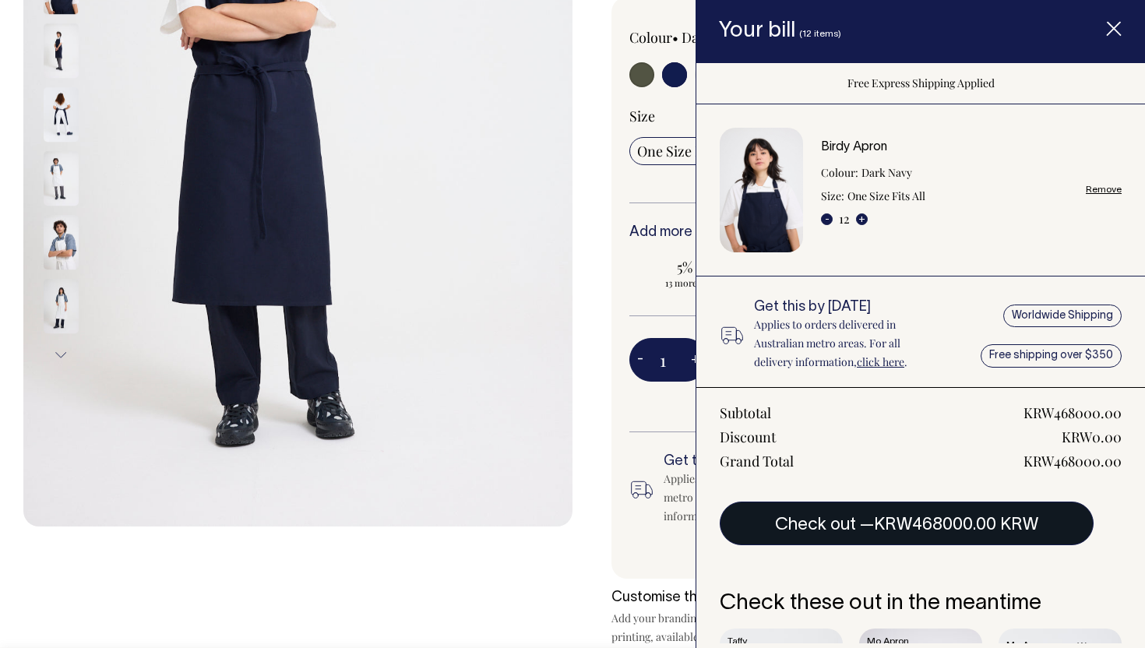
click at [940, 530] on span "KRW468000.00 KRW" at bounding box center [956, 525] width 164 height 16
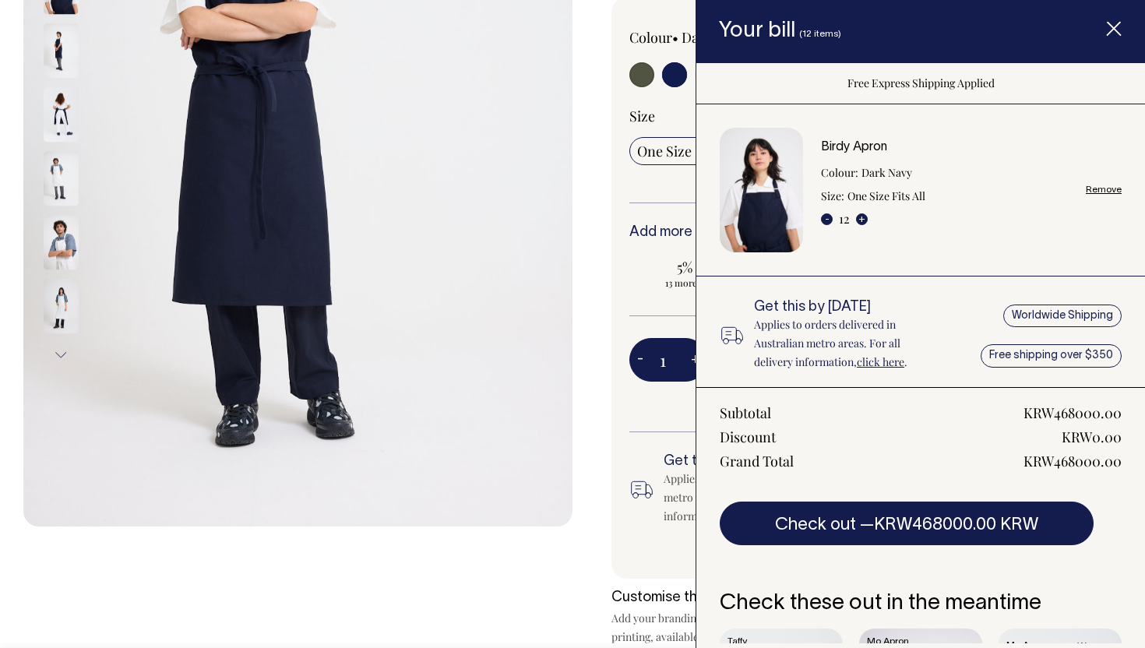
click at [1019, 361] on div "Worldwide Shipping Free shipping over $350" at bounding box center [1047, 336] width 149 height 72
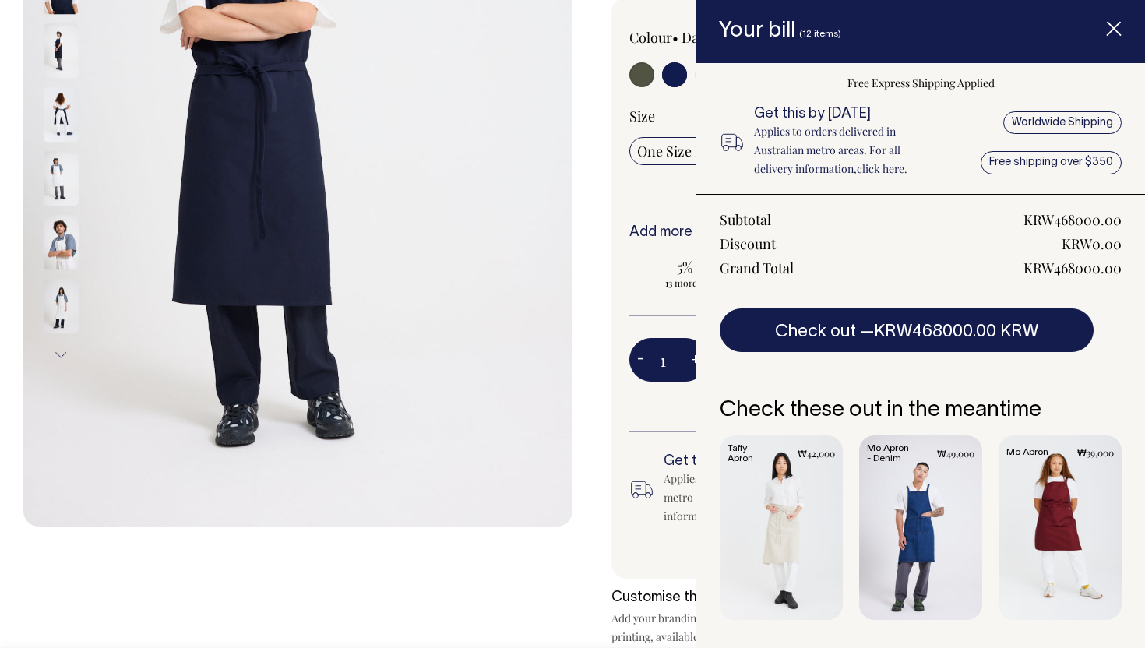
scroll to position [0, 0]
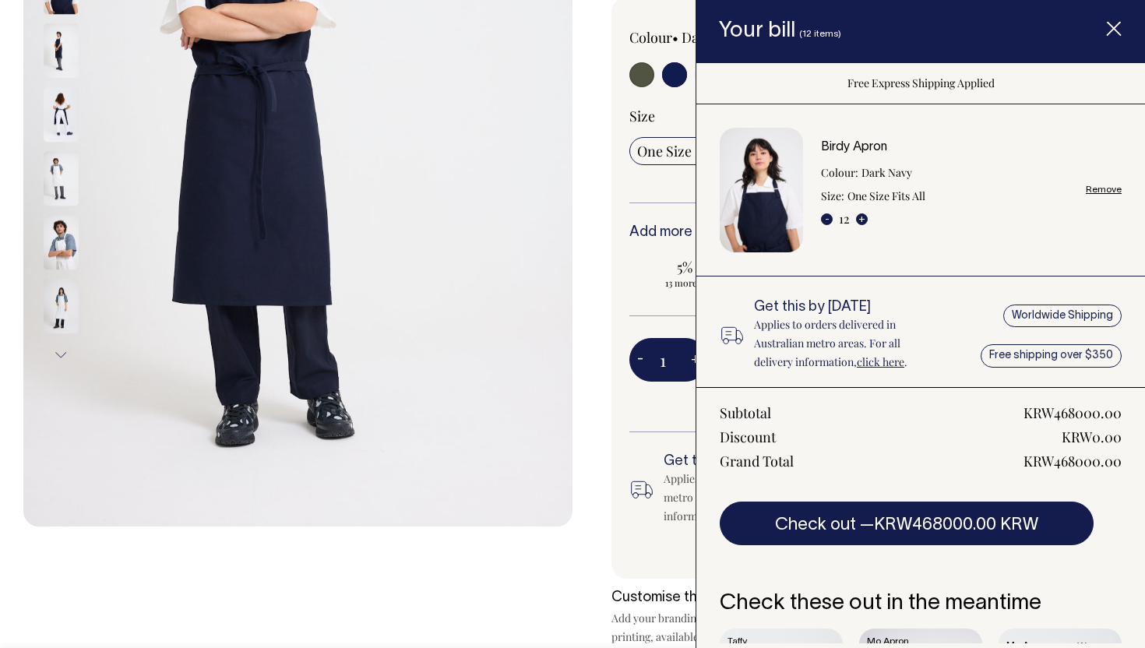
click at [875, 357] on link "click here" at bounding box center [881, 361] width 48 height 15
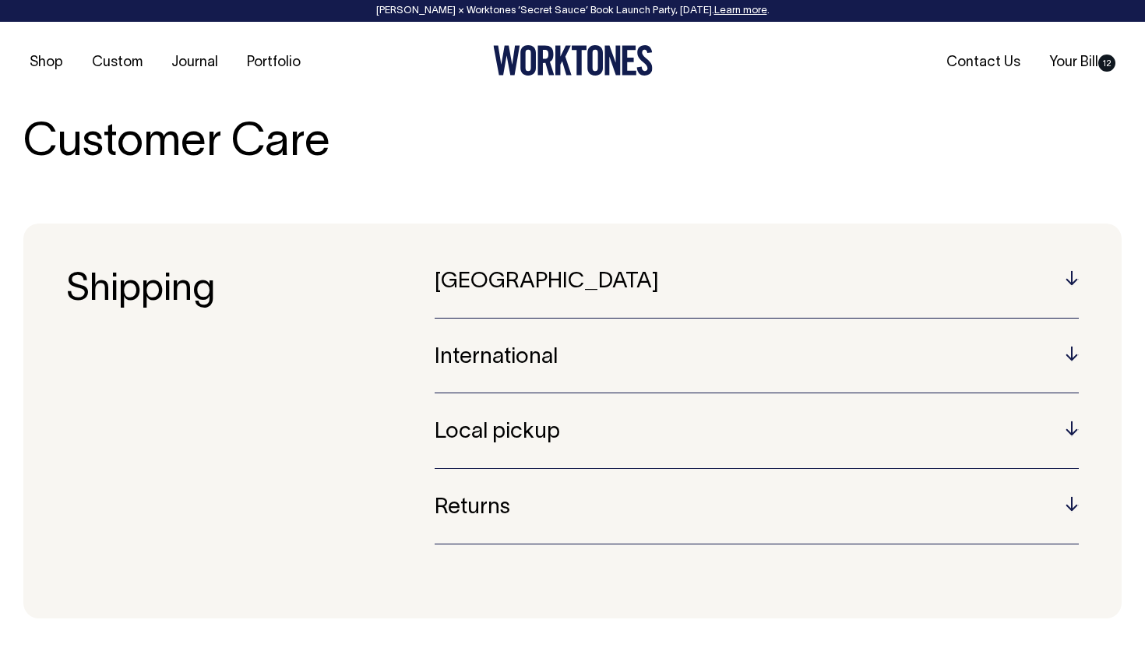
click at [526, 354] on h5 "International" at bounding box center [757, 358] width 644 height 24
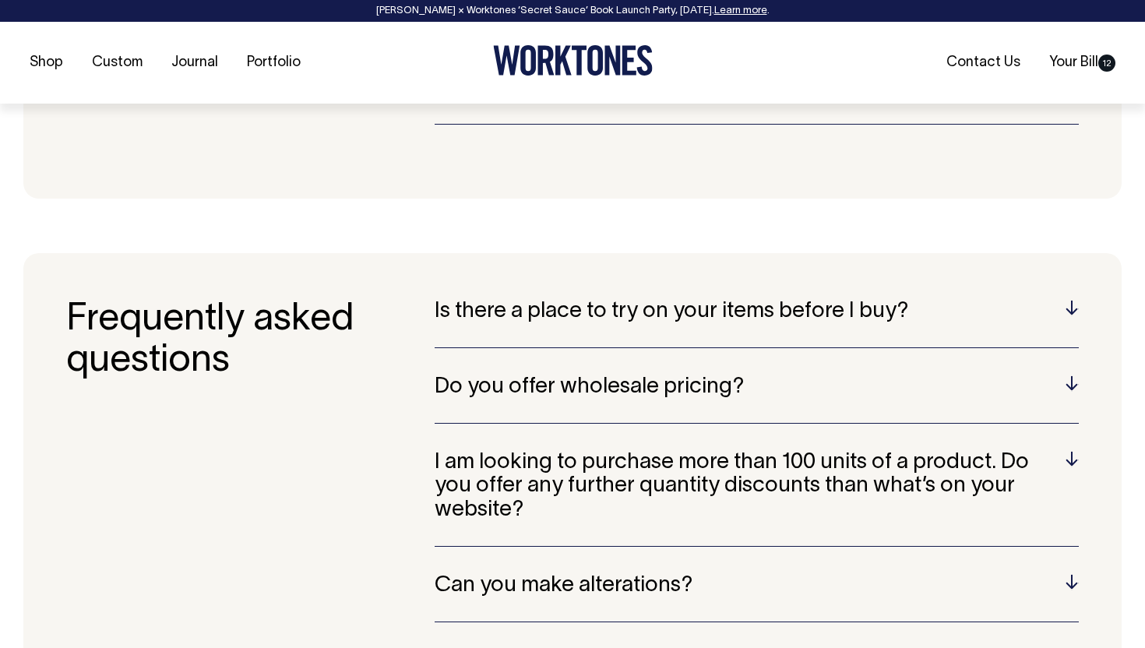
scroll to position [533, 0]
click at [1072, 379] on h5 "Do you offer wholesale pricing?" at bounding box center [757, 387] width 644 height 24
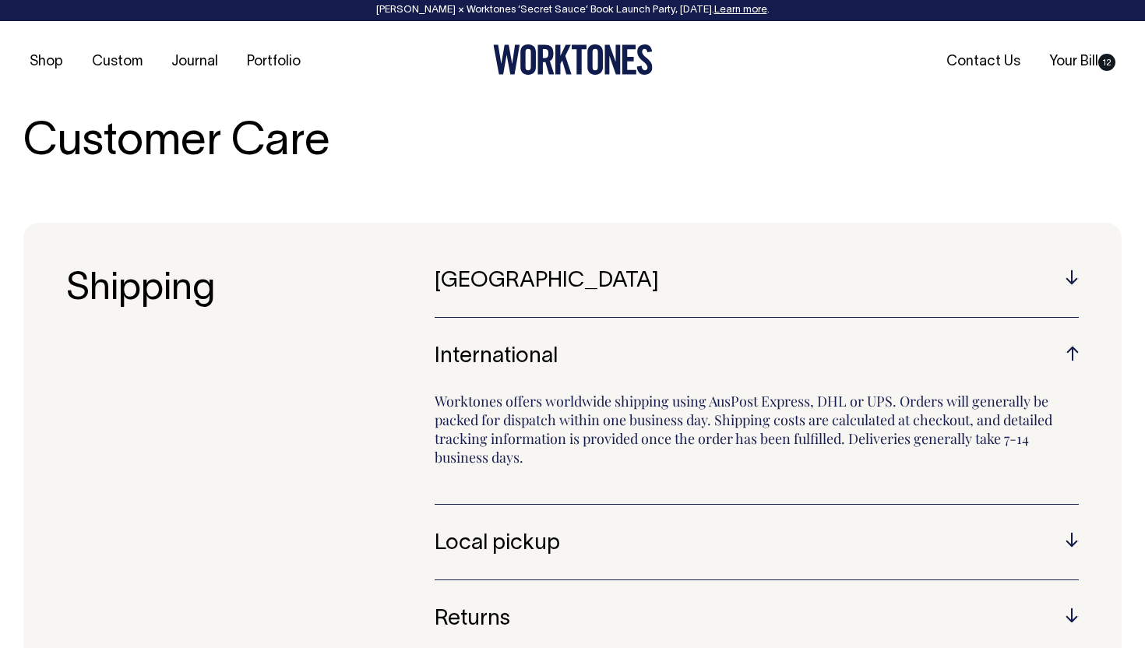
scroll to position [0, 0]
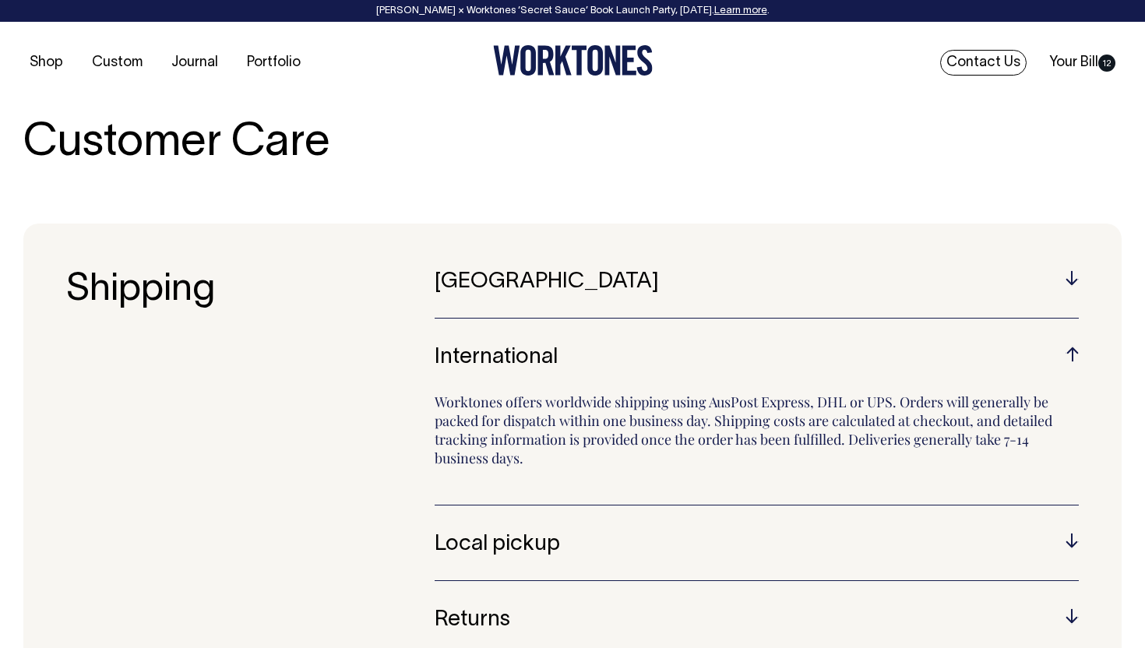
click at [977, 61] on link "Contact Us" at bounding box center [983, 63] width 86 height 26
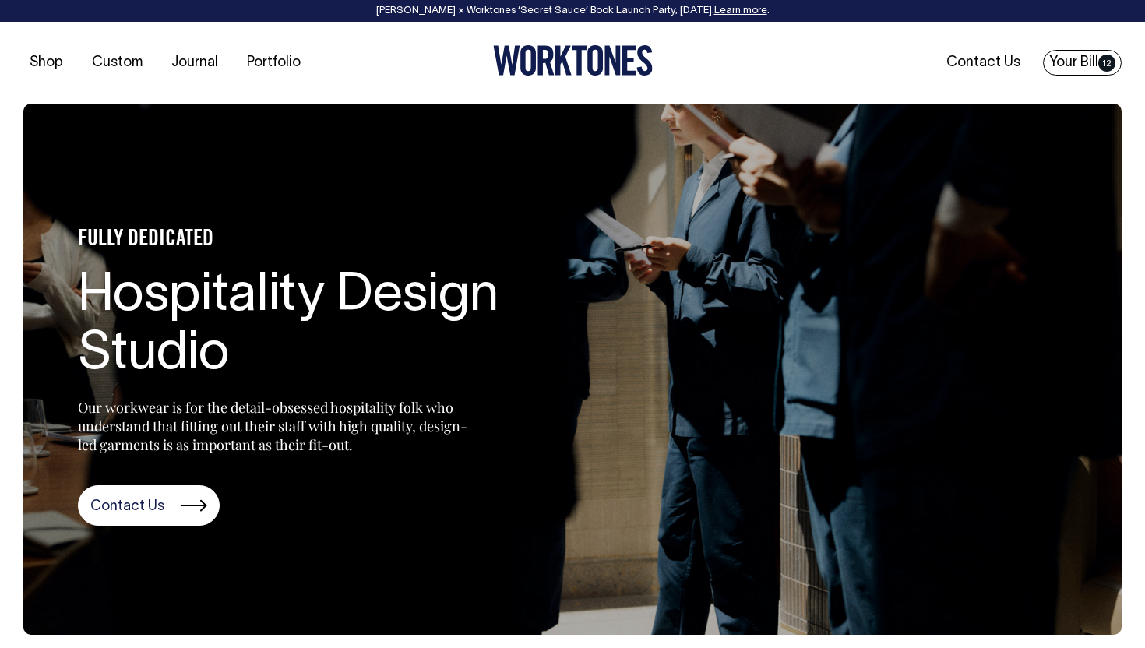
click at [1065, 65] on link "Your Bill 12" at bounding box center [1082, 63] width 79 height 26
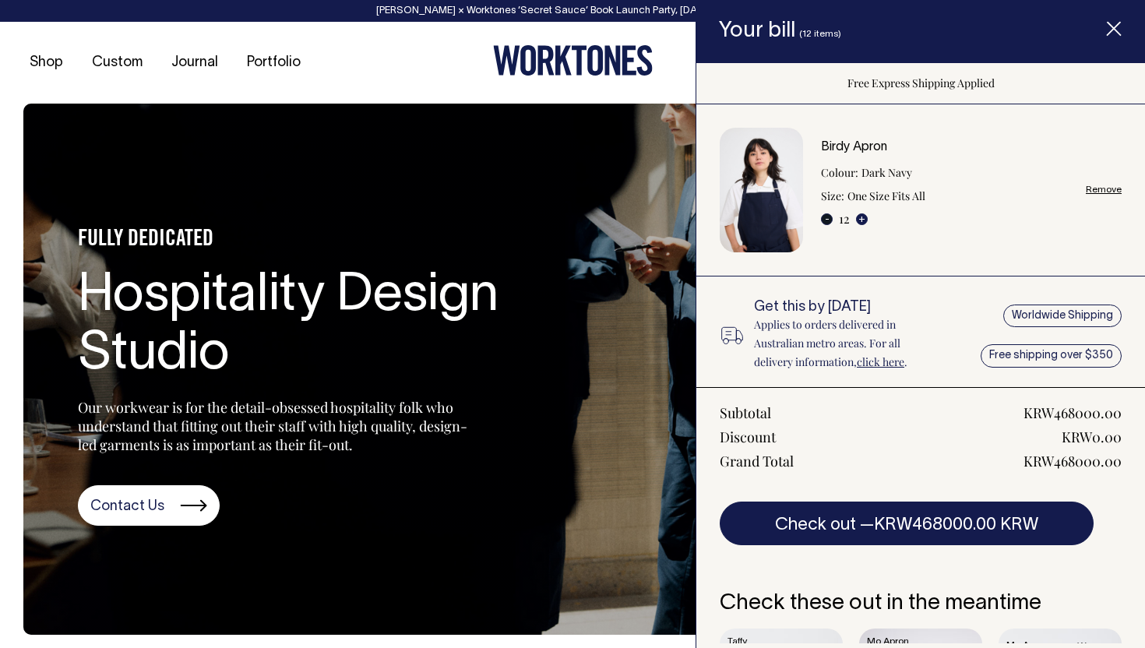
click at [828, 224] on button "-" at bounding box center [827, 219] width 12 height 12
type input "11"
click at [827, 220] on button "-" at bounding box center [827, 219] width 12 height 12
type input "9"
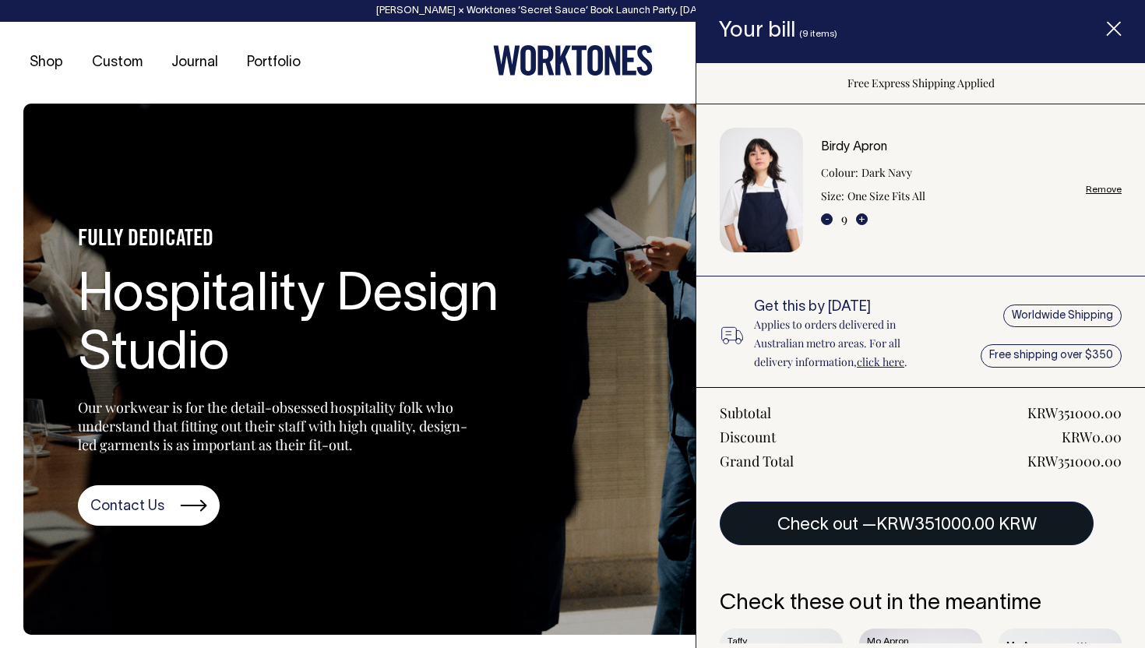
click at [928, 526] on span "KRW351000.00 KRW" at bounding box center [956, 525] width 160 height 16
